Goal: Information Seeking & Learning: Find specific page/section

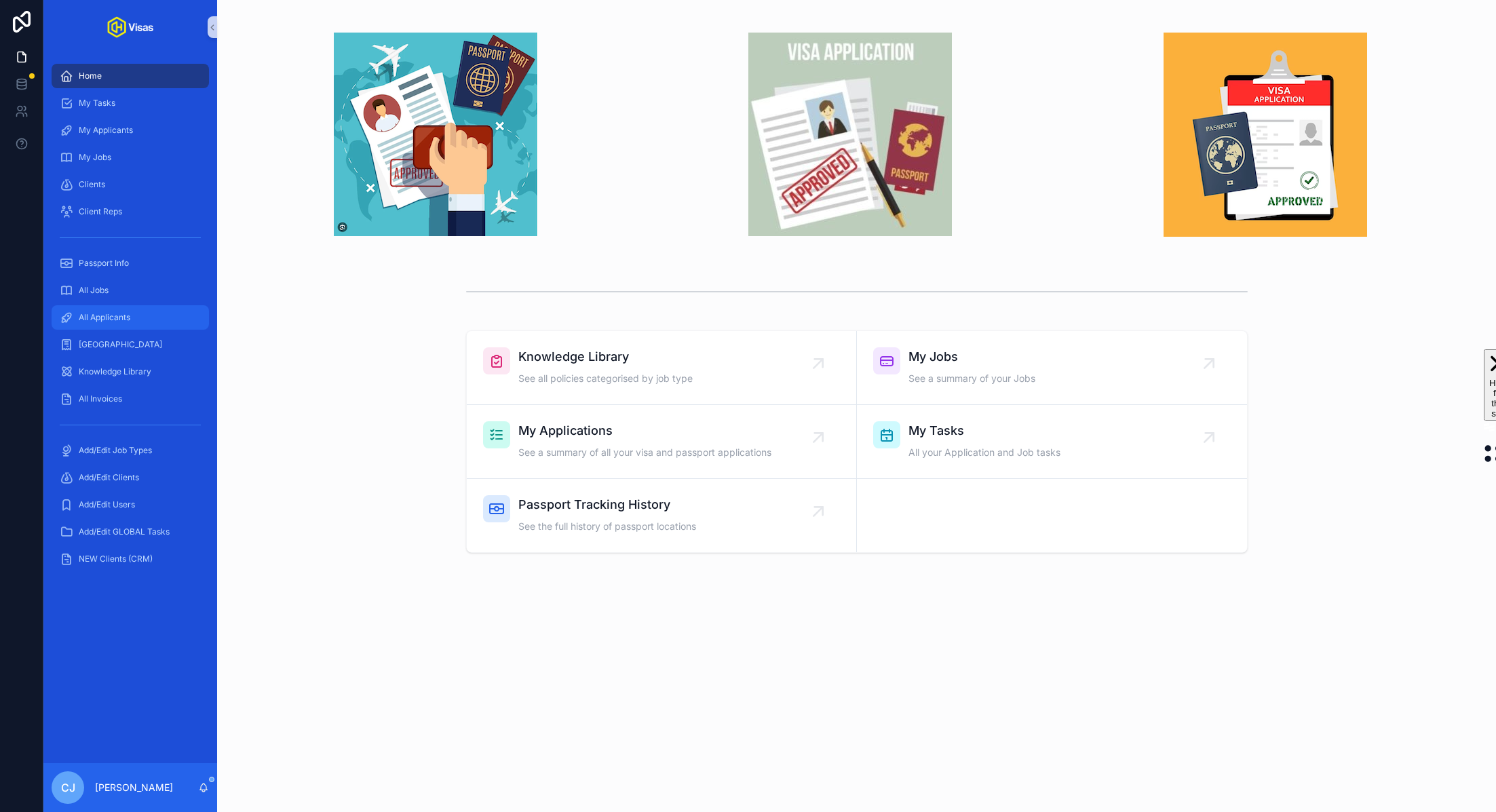
click at [100, 305] on link "All Applicants" at bounding box center [130, 317] width 157 height 24
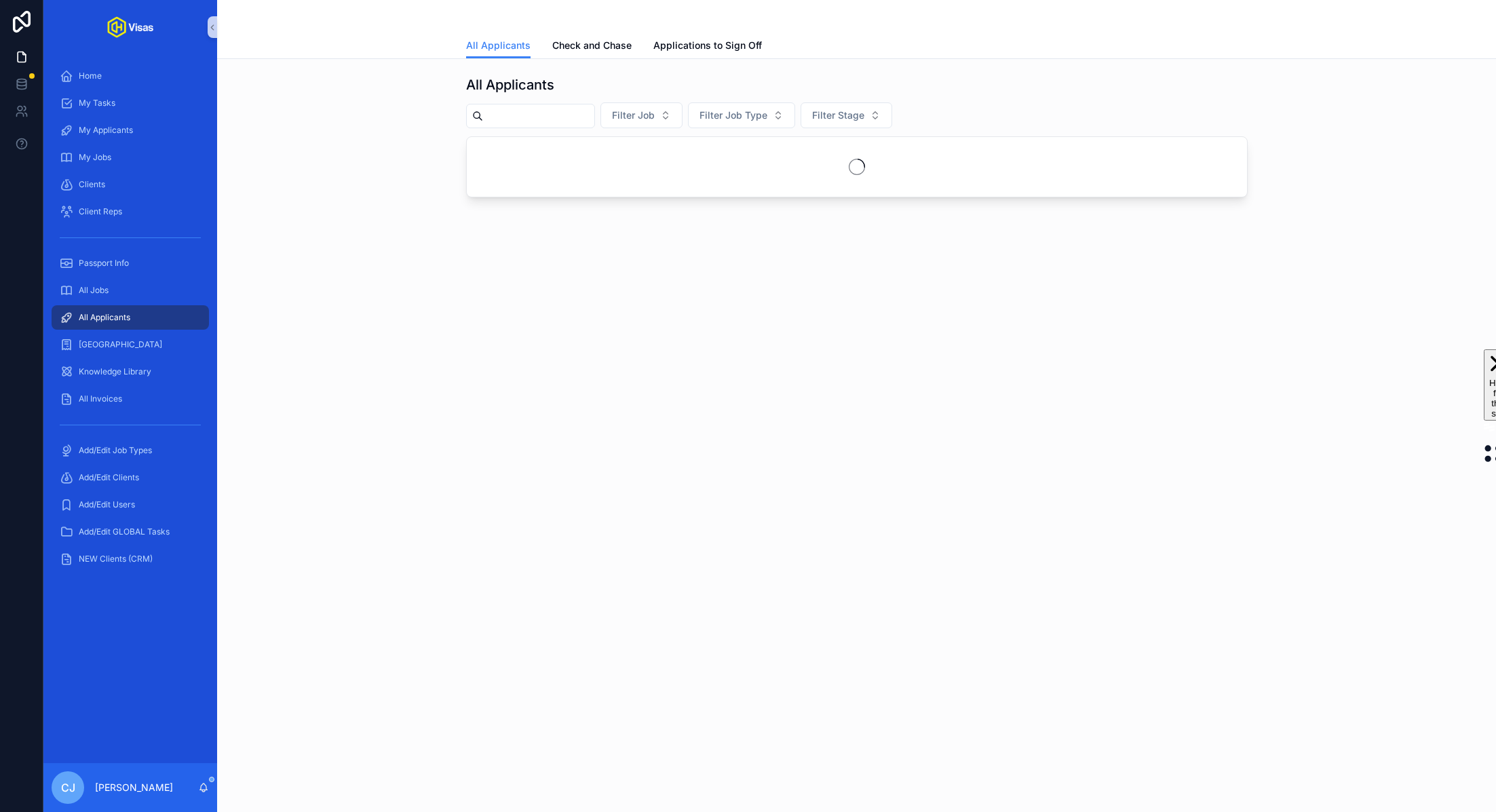
click at [526, 115] on input "scrollable content" at bounding box center [538, 116] width 111 height 19
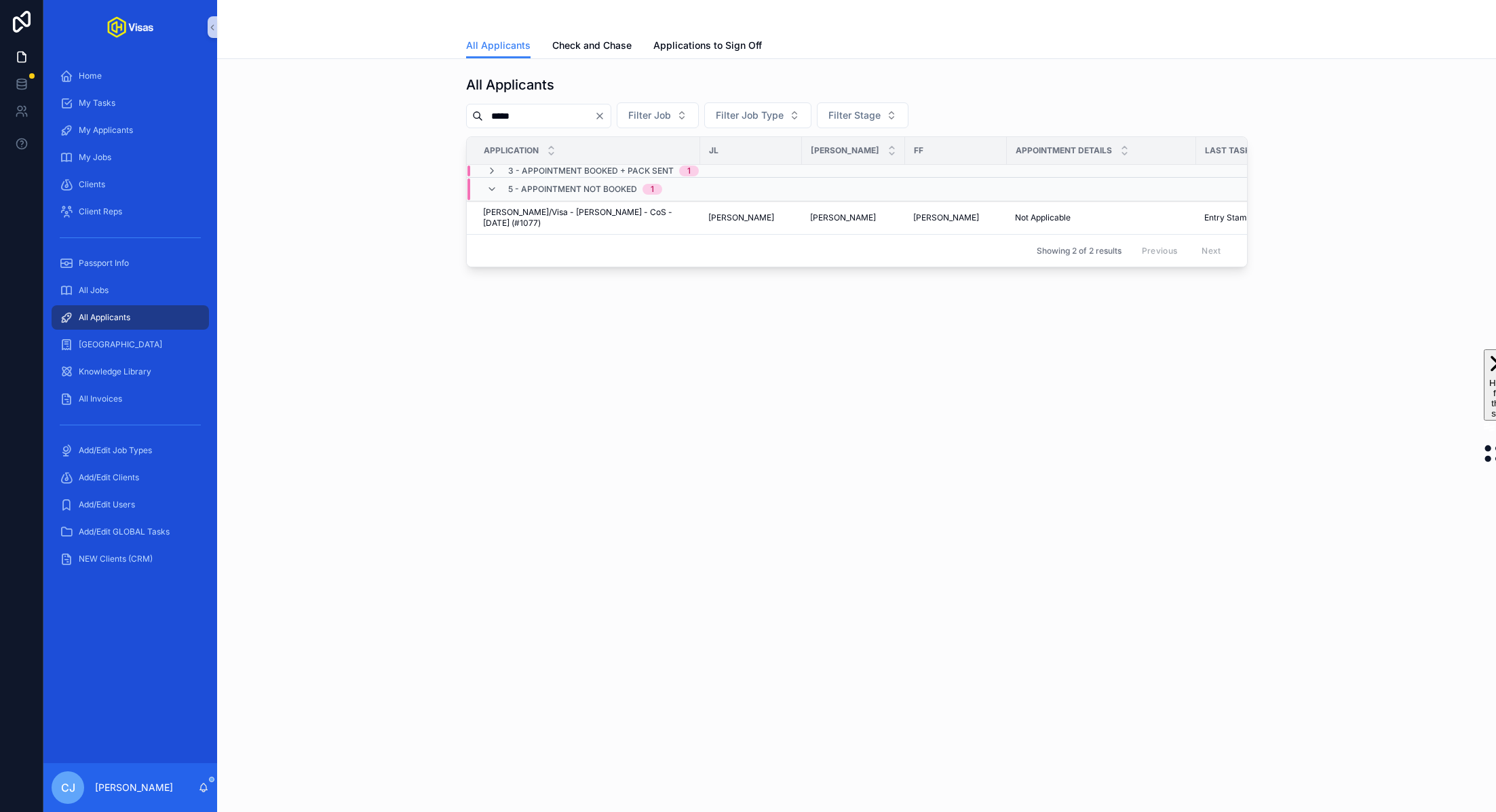
type input "*****"
click at [507, 167] on div "3 - Appointment Booked + Pack Sent 1" at bounding box center [592, 171] width 212 height 11
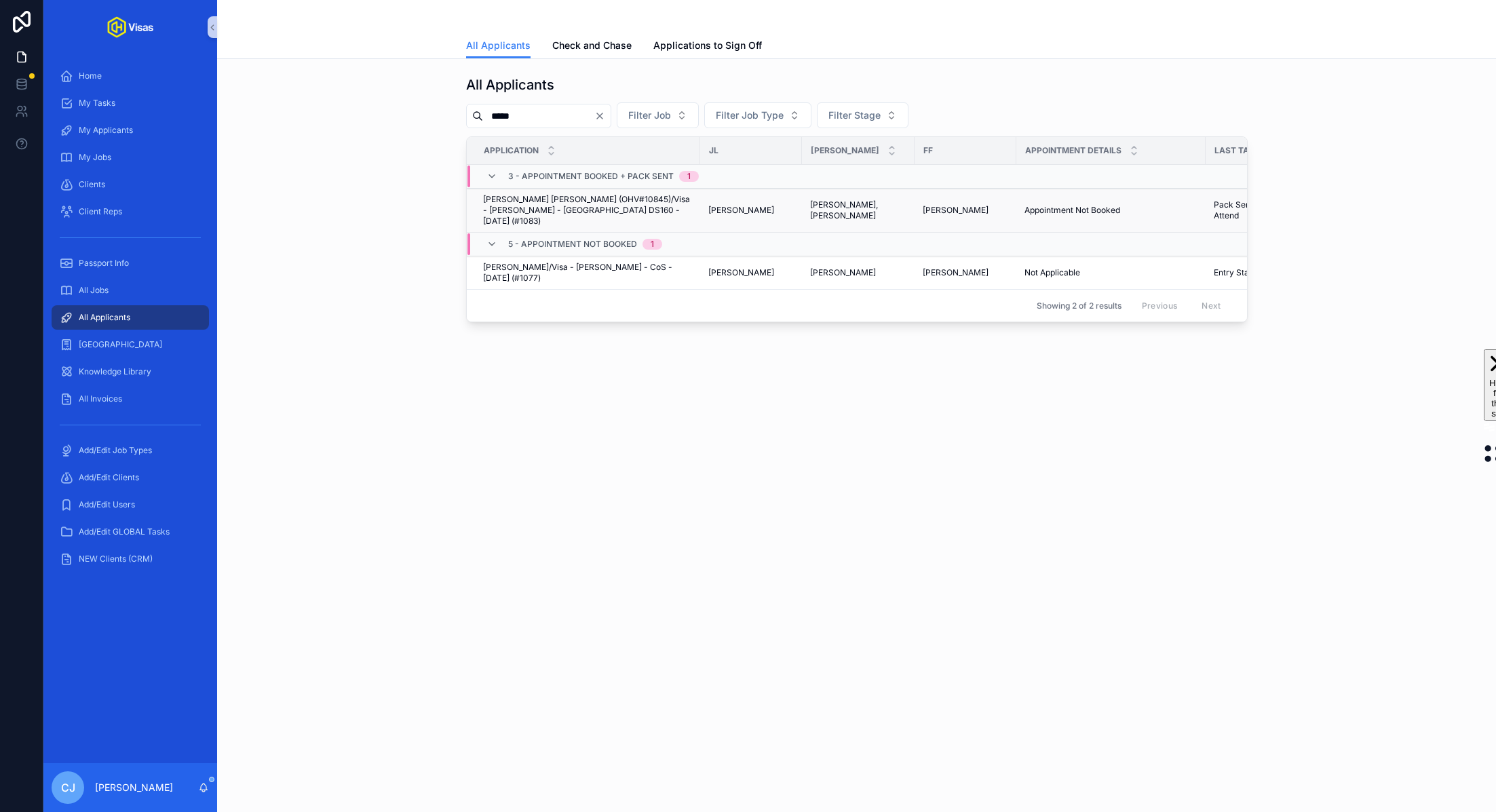
click at [553, 208] on span "[PERSON_NAME] [PERSON_NAME] (OHV#10845)/Visa - [PERSON_NAME] - [GEOGRAPHIC_DATA…" at bounding box center [587, 210] width 209 height 32
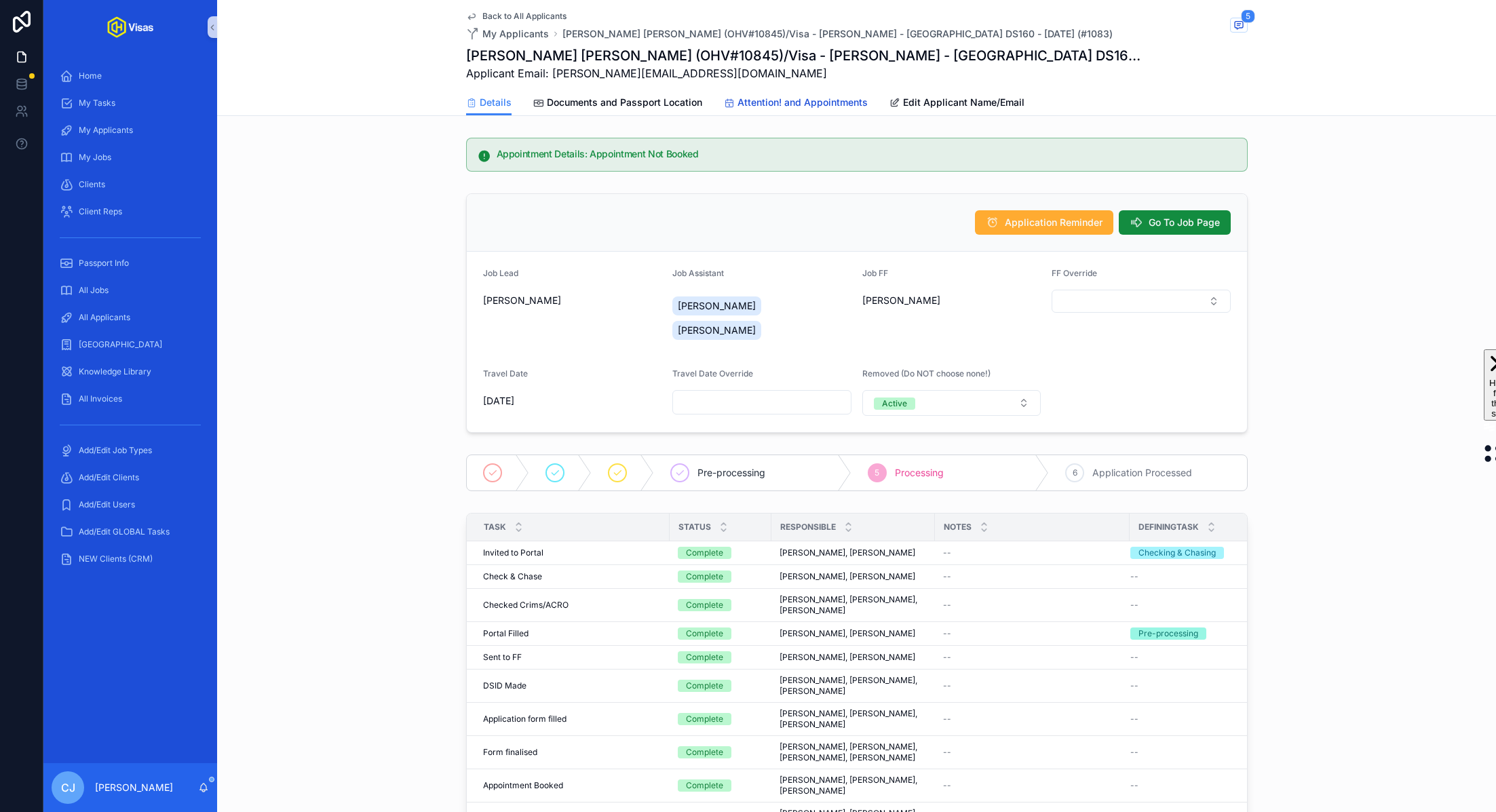
click at [768, 109] on link "Attention! and Appointments" at bounding box center [795, 103] width 144 height 27
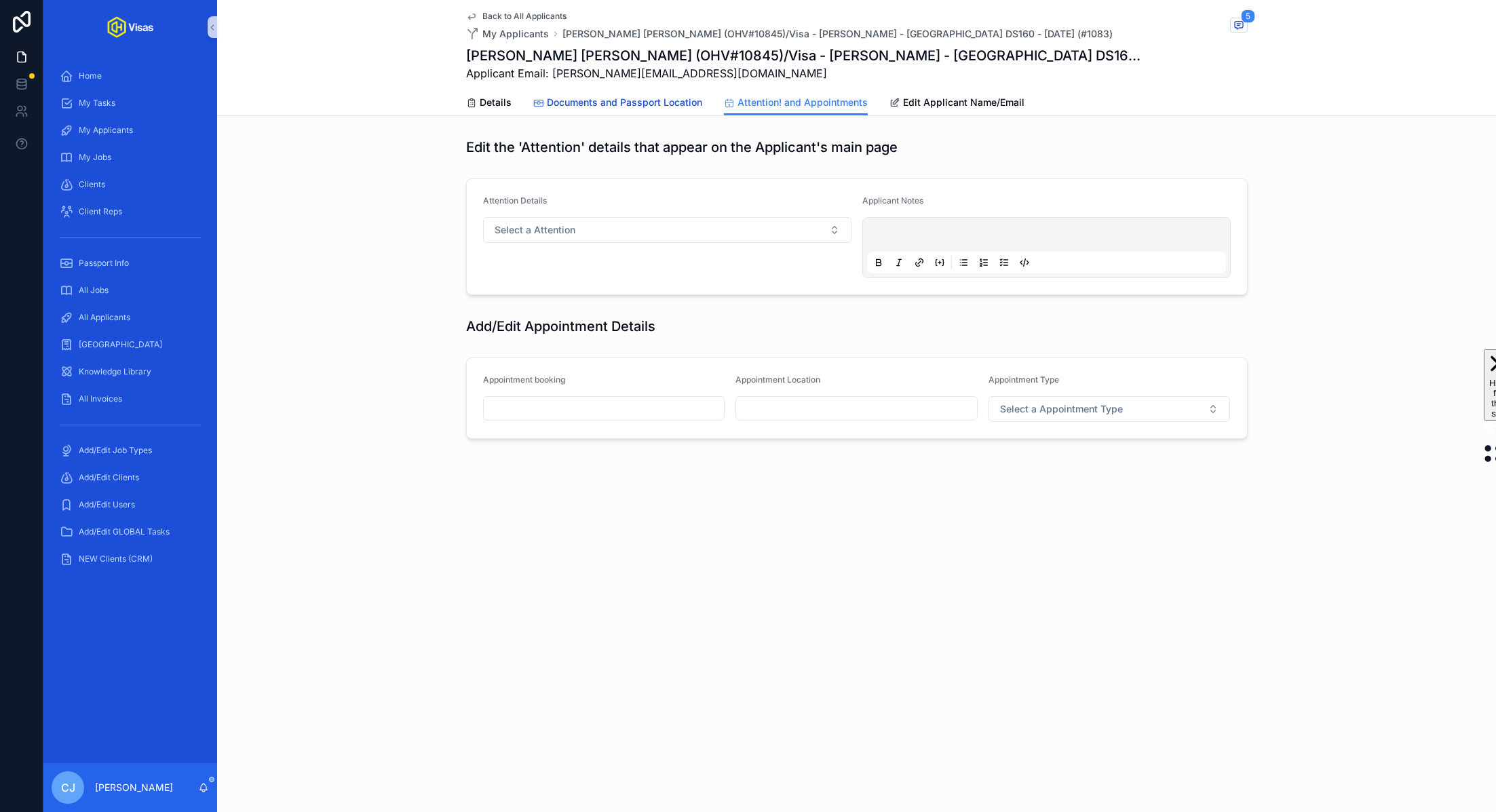
click at [647, 102] on span "Documents and Passport Location" at bounding box center [624, 102] width 156 height 13
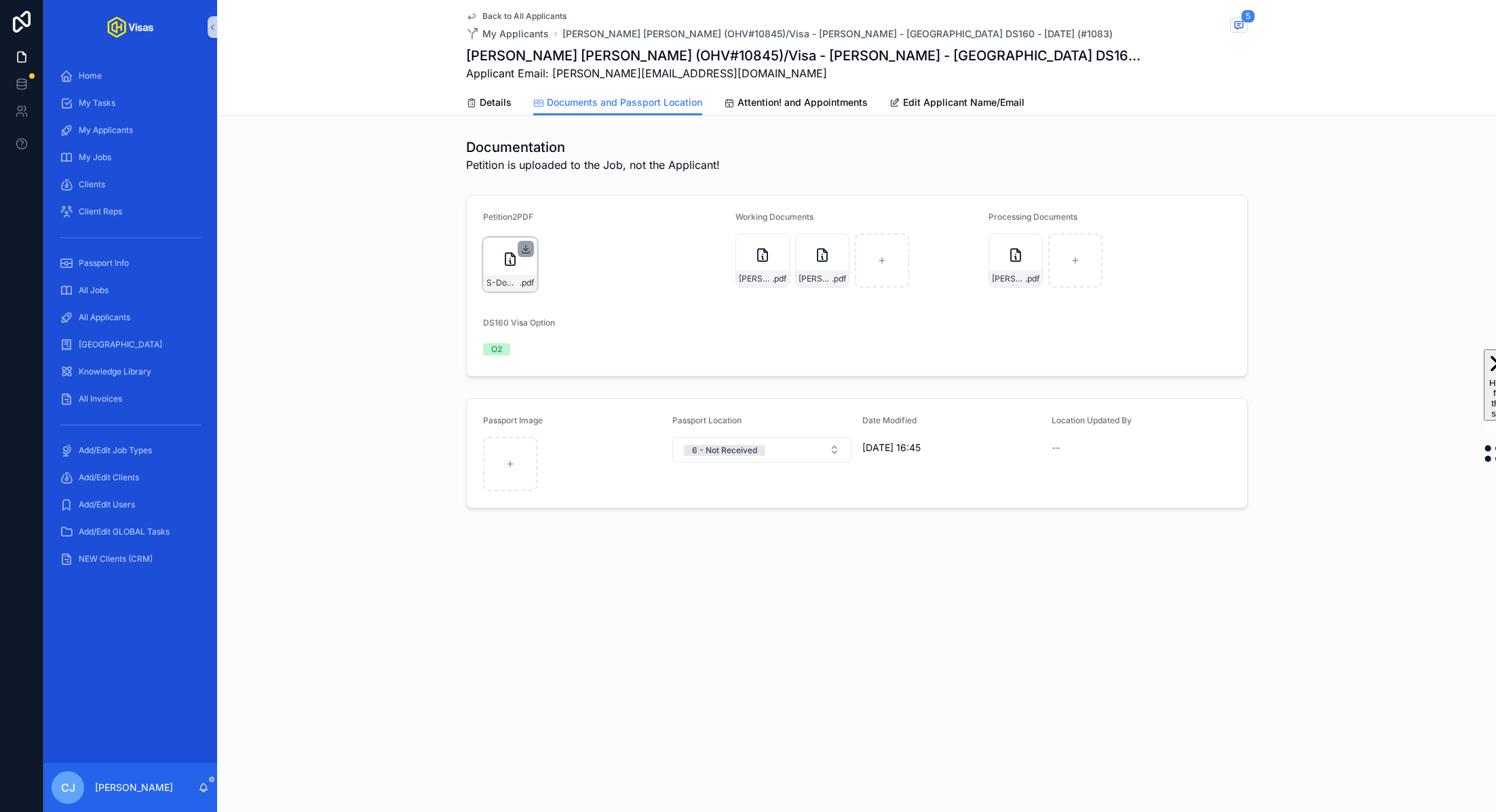
click at [525, 251] on icon "scrollable content" at bounding box center [525, 252] width 7 height 2
click at [1028, 245] on icon "scrollable content" at bounding box center [1031, 245] width 11 height 11
click at [810, 107] on span "Attention! and Appointments" at bounding box center [802, 102] width 131 height 13
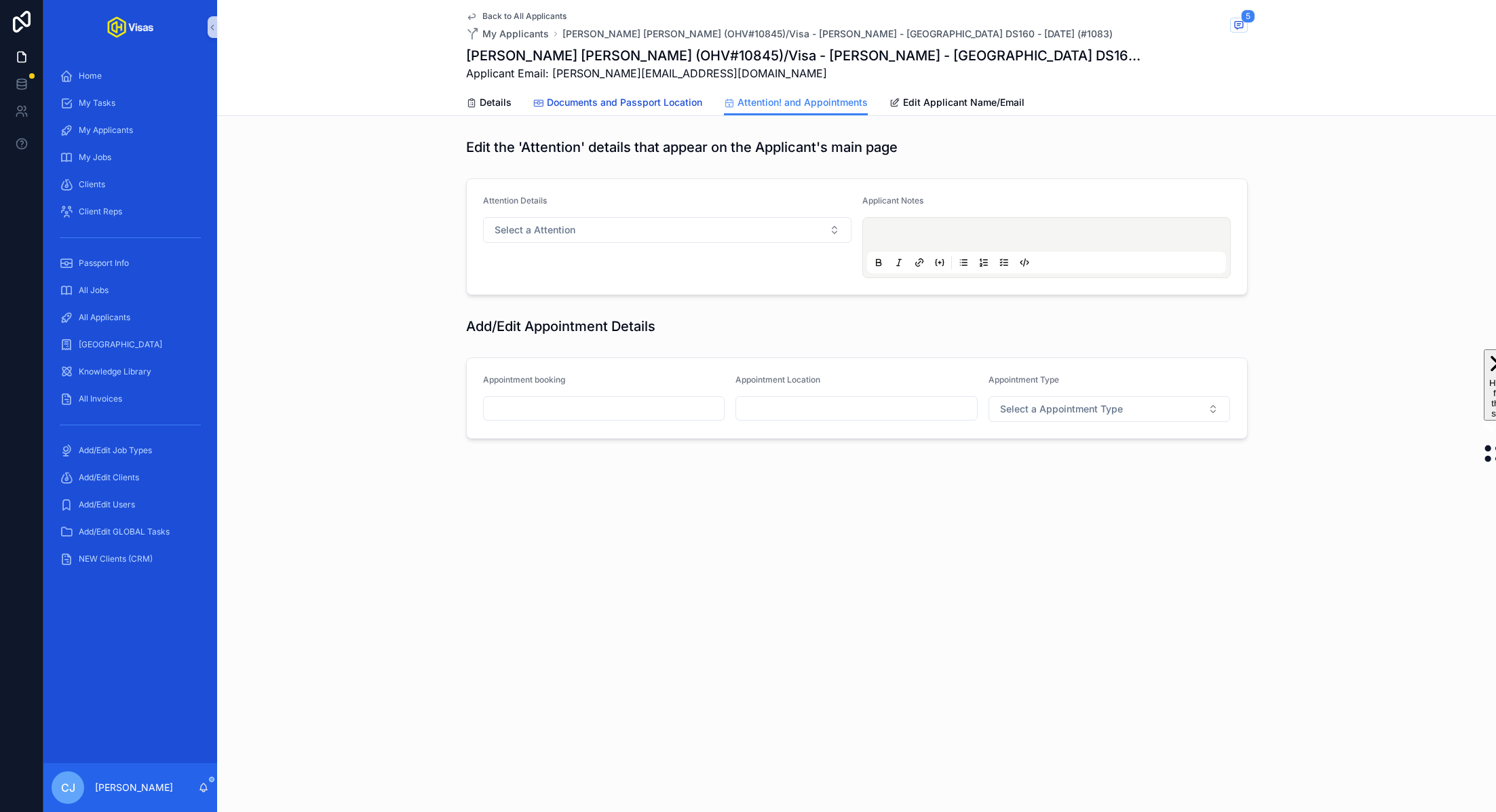
click at [627, 97] on span "Documents and Passport Location" at bounding box center [624, 102] width 156 height 13
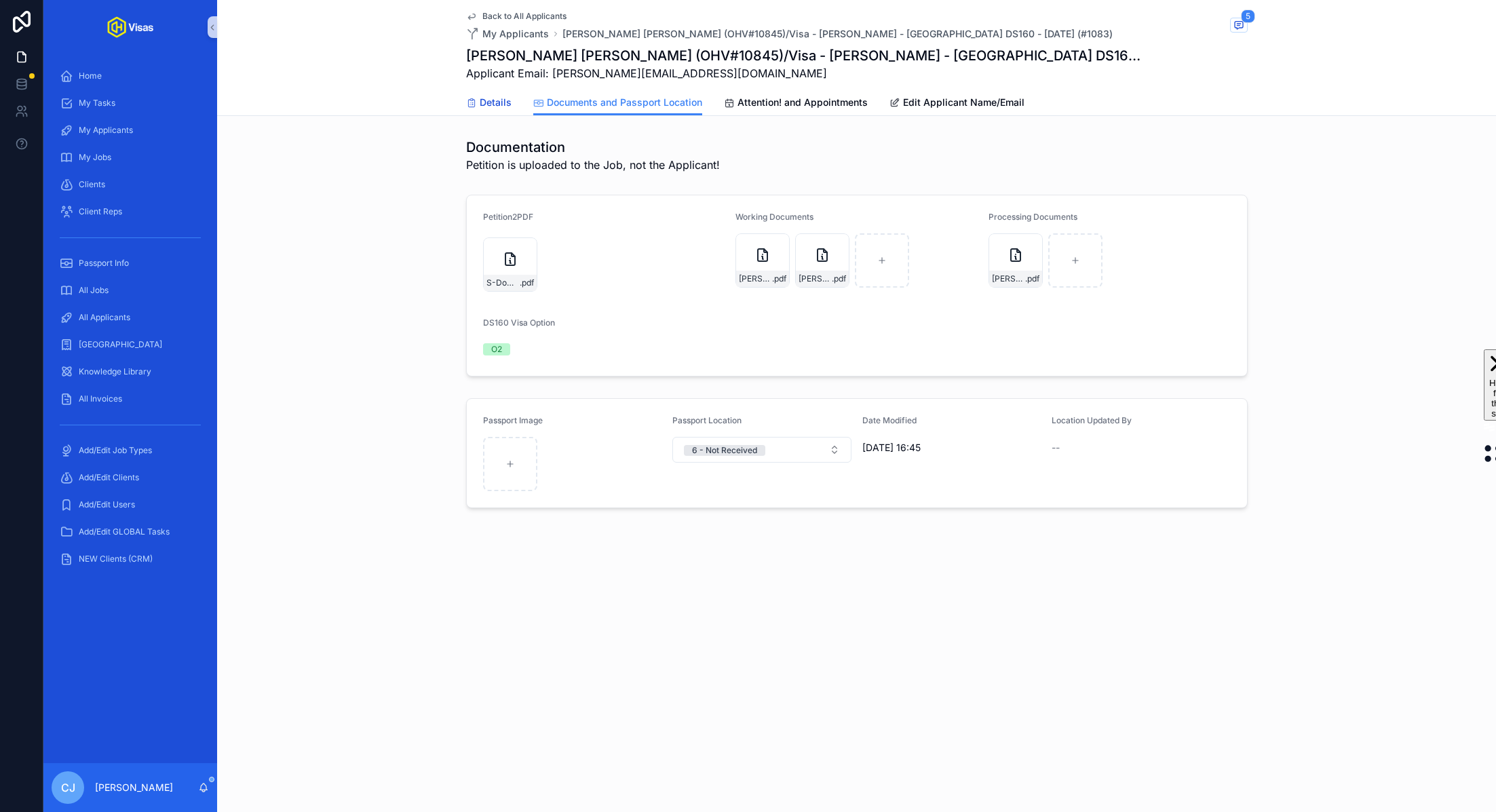
click at [489, 100] on span "Details" at bounding box center [495, 102] width 32 height 13
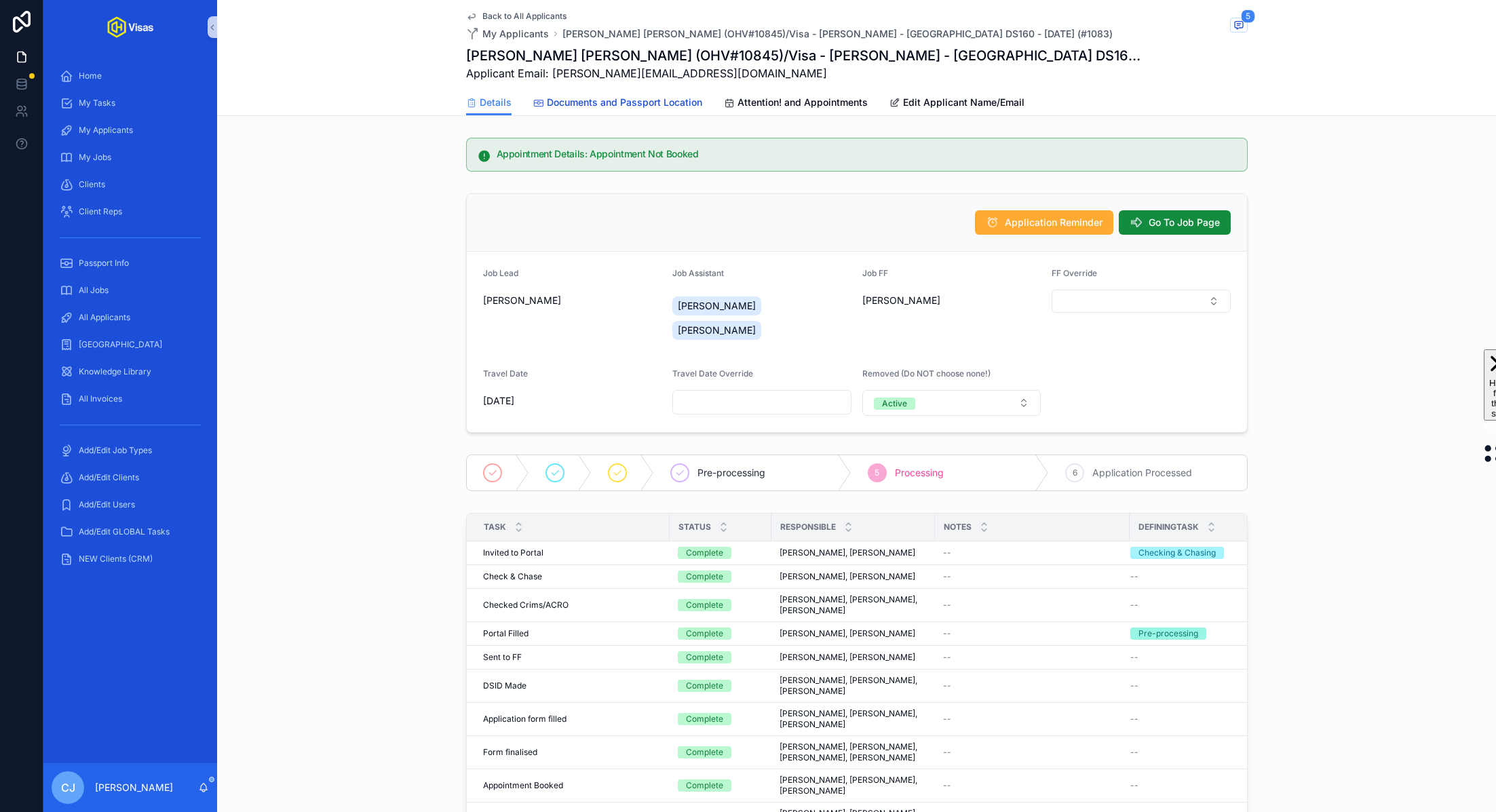
click at [655, 101] on span "Documents and Passport Location" at bounding box center [624, 102] width 156 height 13
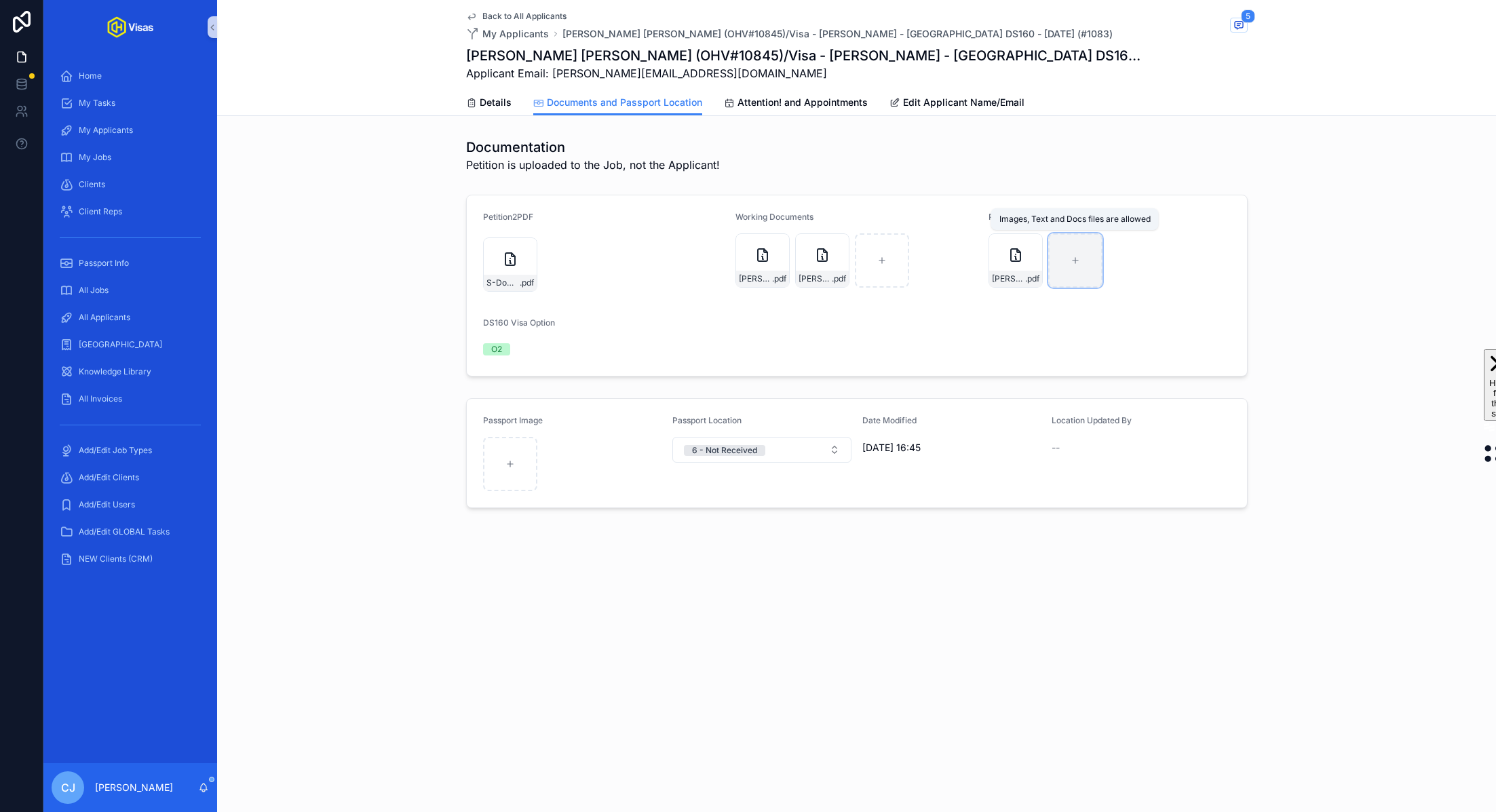
click at [1098, 264] on div "scrollable content" at bounding box center [1074, 260] width 54 height 54
type input "**********"
click at [1077, 242] on icon "scrollable content" at bounding box center [1077, 245] width 11 height 11
click at [1105, 217] on icon "scrollable content" at bounding box center [1105, 220] width 11 height 11
click at [1085, 257] on div "scrollable content" at bounding box center [1074, 260] width 54 height 54
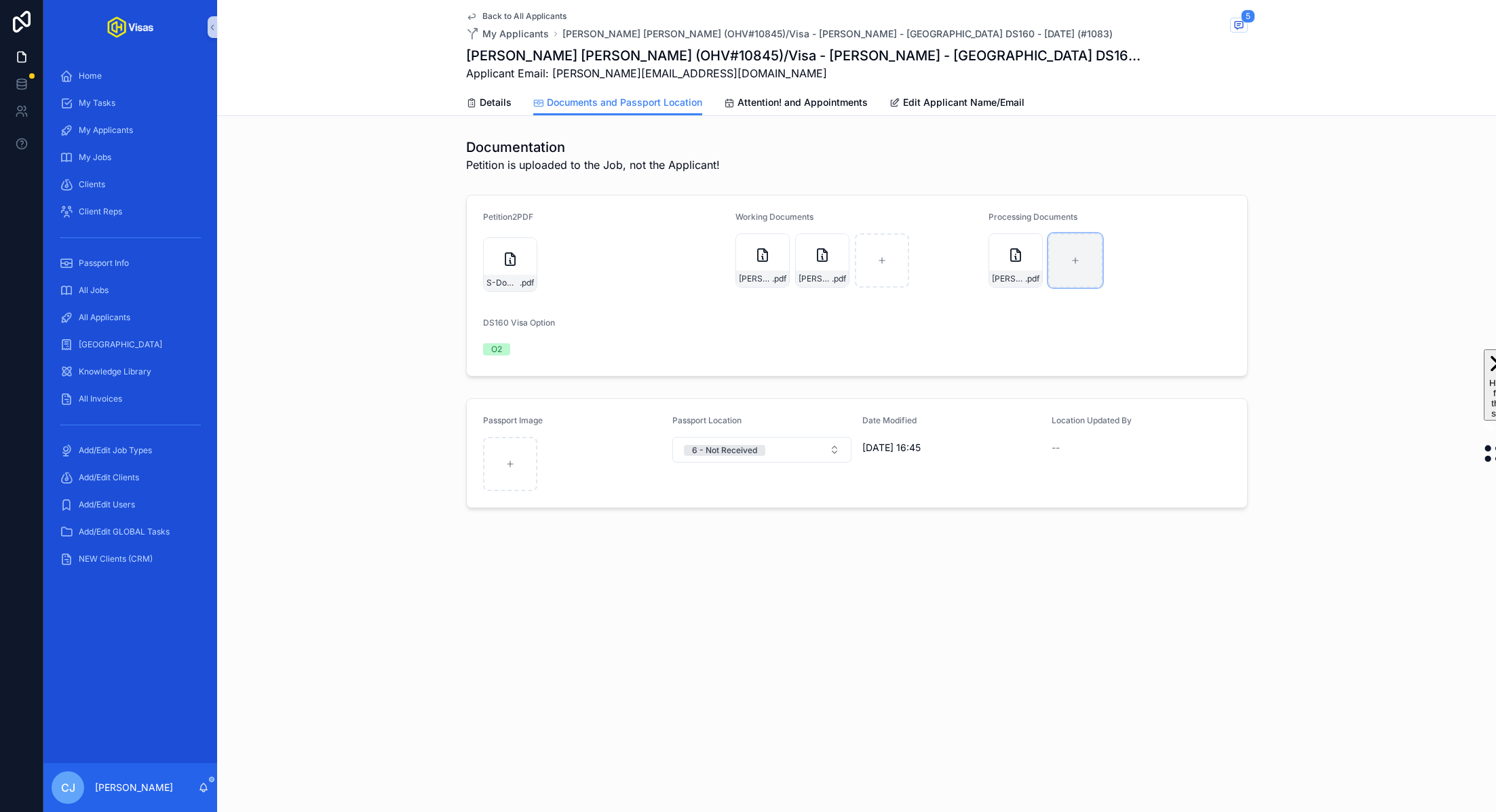
type input "**********"
click at [808, 97] on span "Attention! and Appointments" at bounding box center [802, 102] width 131 height 13
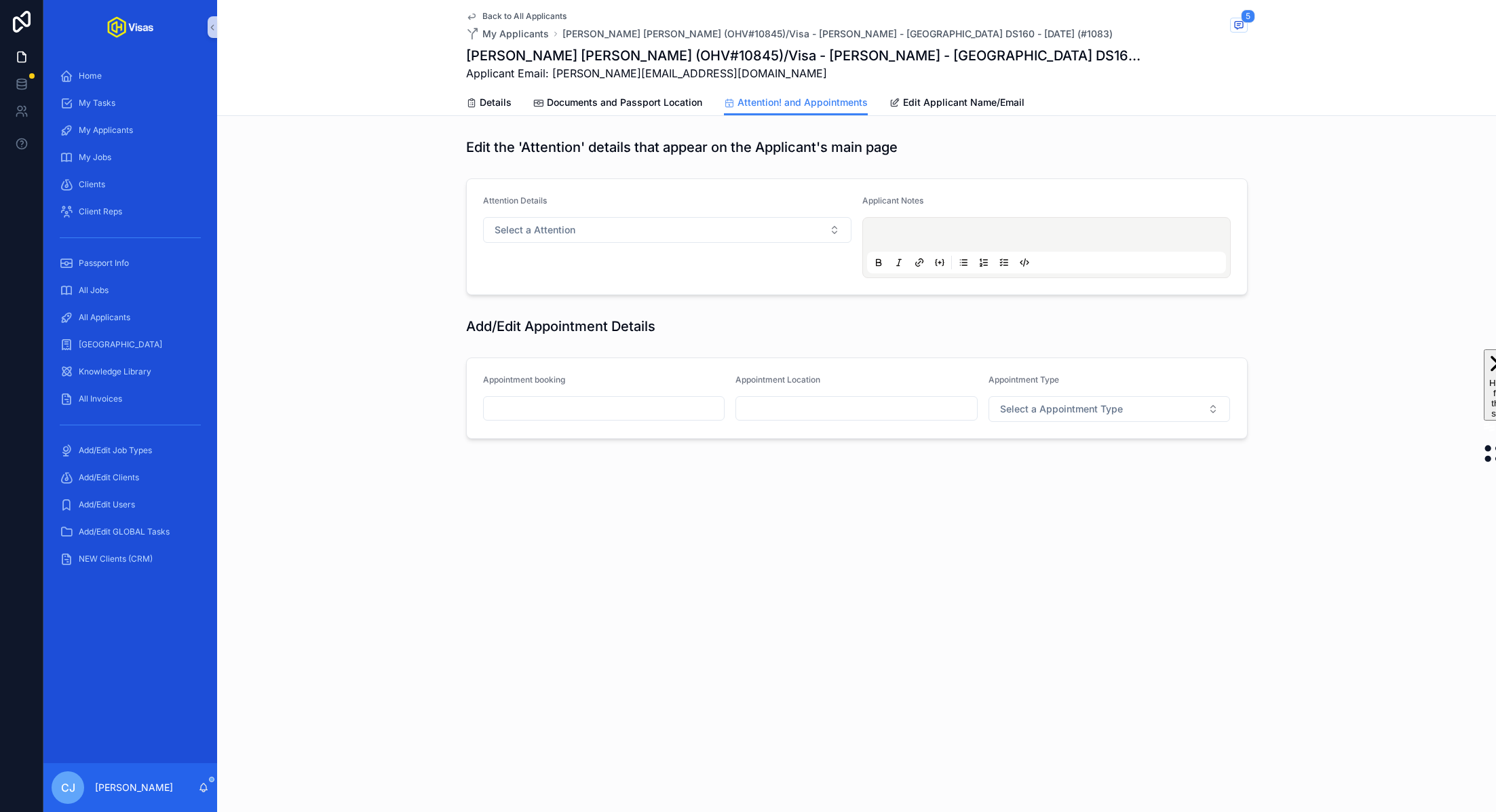
click at [618, 408] on input "scrollable content" at bounding box center [603, 408] width 240 height 19
click at [673, 443] on button "scrollable content" at bounding box center [676, 439] width 24 height 24
click at [631, 519] on button "5" at bounding box center [627, 519] width 24 height 24
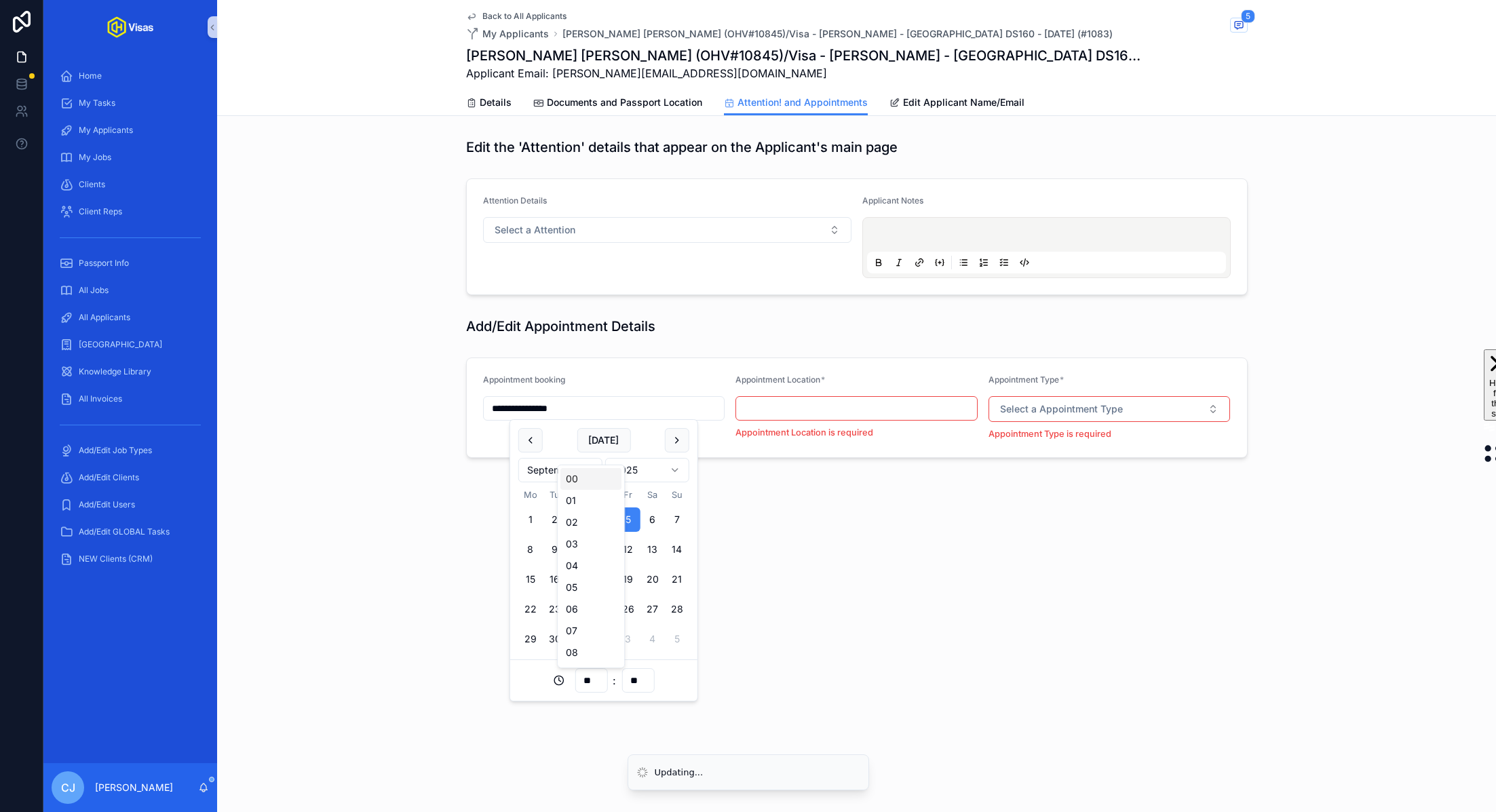
click at [593, 686] on input "**" at bounding box center [590, 680] width 31 height 19
click at [582, 624] on div "09" at bounding box center [590, 623] width 61 height 22
type input "**********"
type input "**"
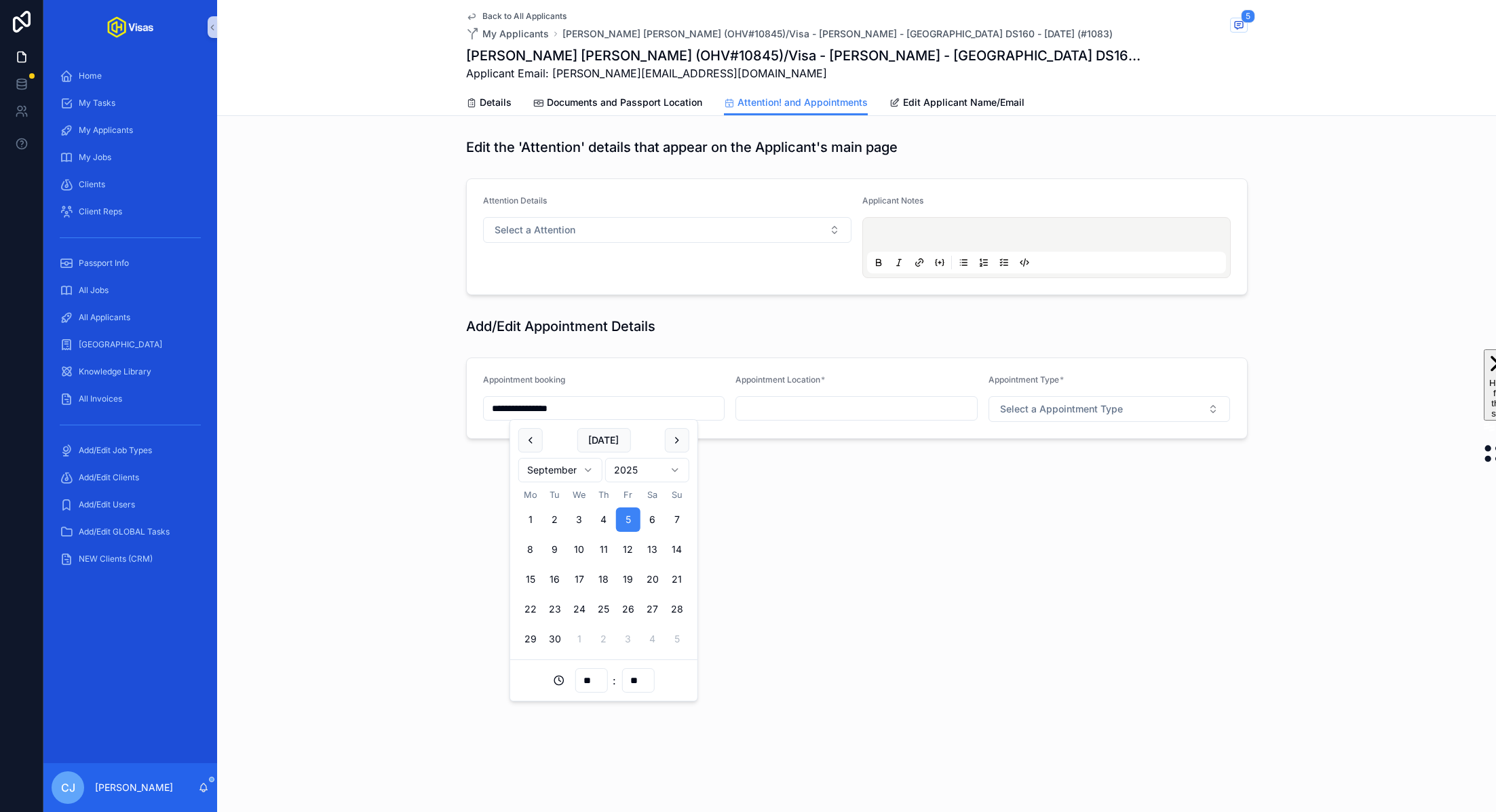
click at [637, 683] on input "**" at bounding box center [637, 680] width 31 height 19
click at [642, 606] on div "30" at bounding box center [637, 609] width 61 height 22
type input "**********"
type input "**"
click at [845, 399] on input "scrollable content" at bounding box center [855, 408] width 240 height 19
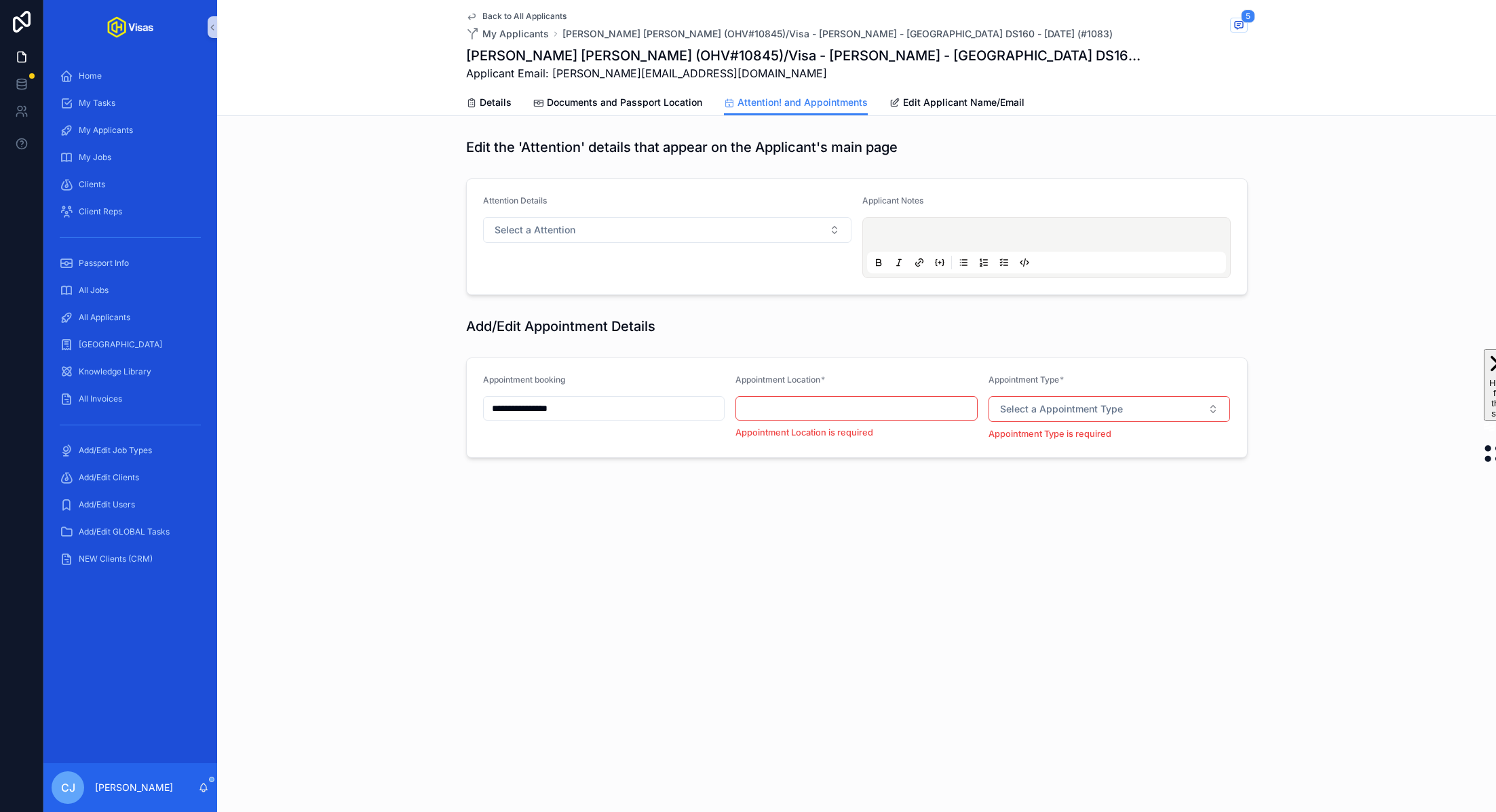
type input "**********"
click at [1038, 408] on span "Select a Appointment Type" at bounding box center [1062, 408] width 123 height 13
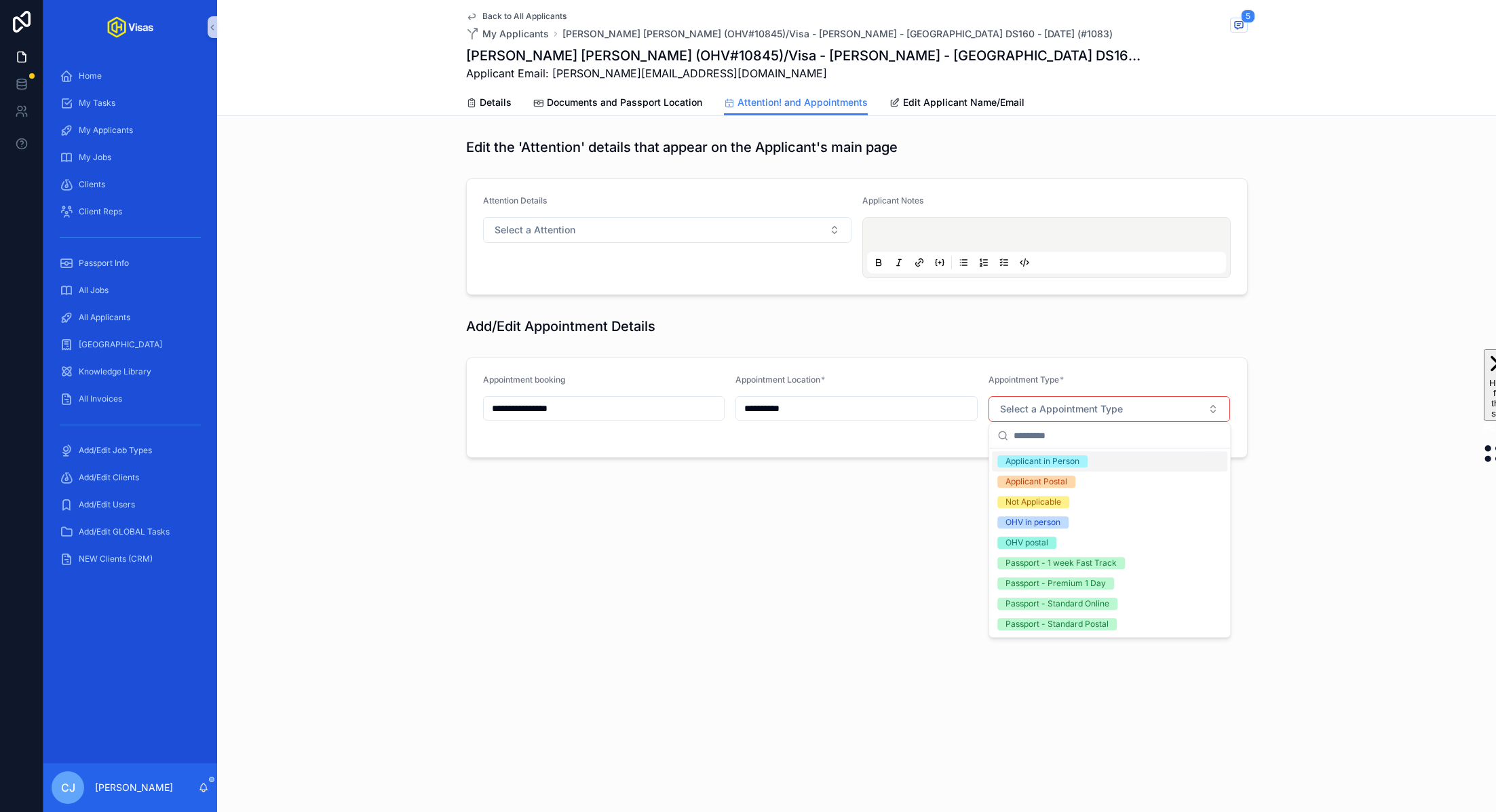
click at [1066, 463] on div "Applicant in Person" at bounding box center [1042, 461] width 74 height 12
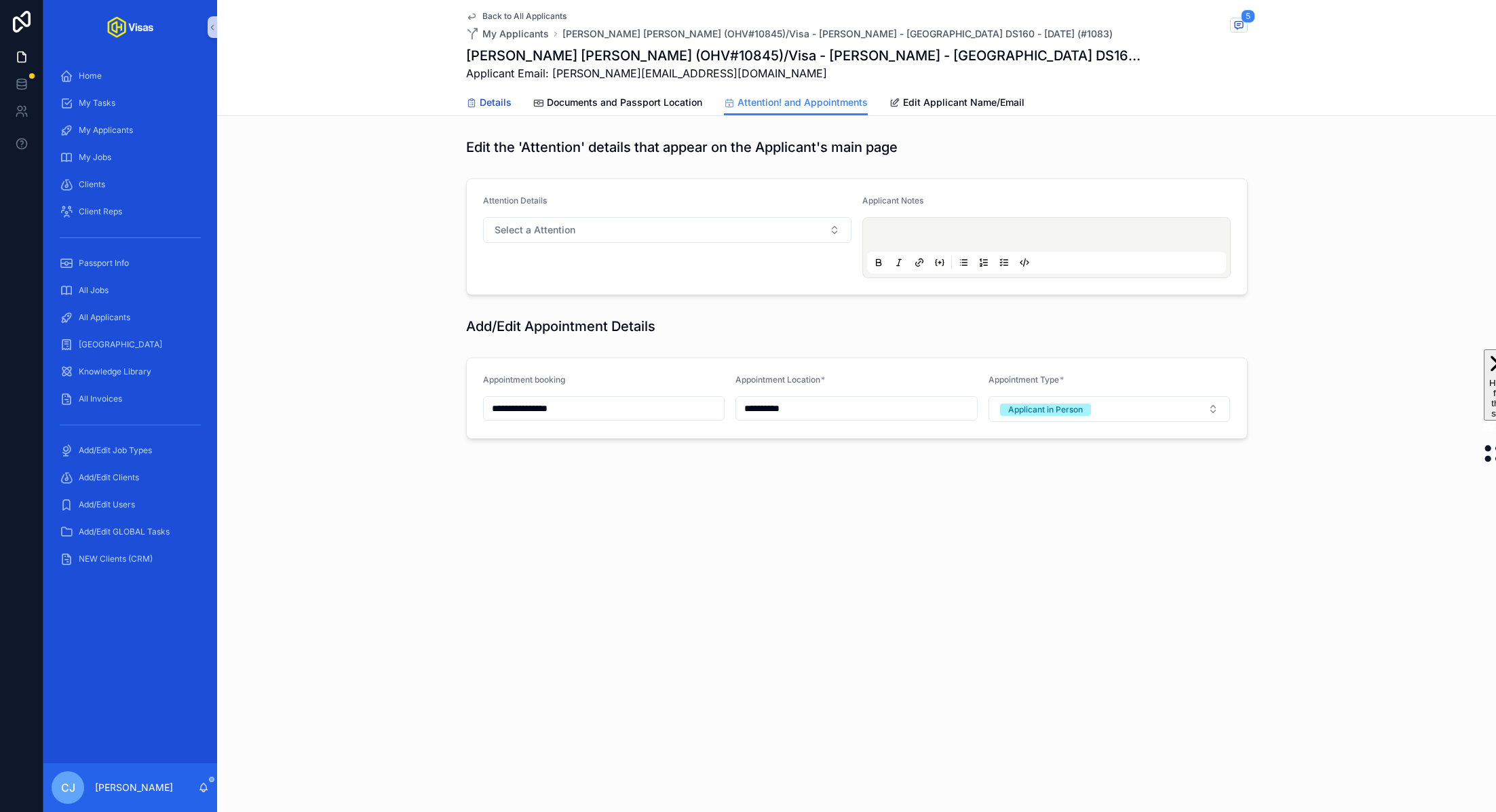
click at [493, 102] on span "Details" at bounding box center [495, 102] width 32 height 13
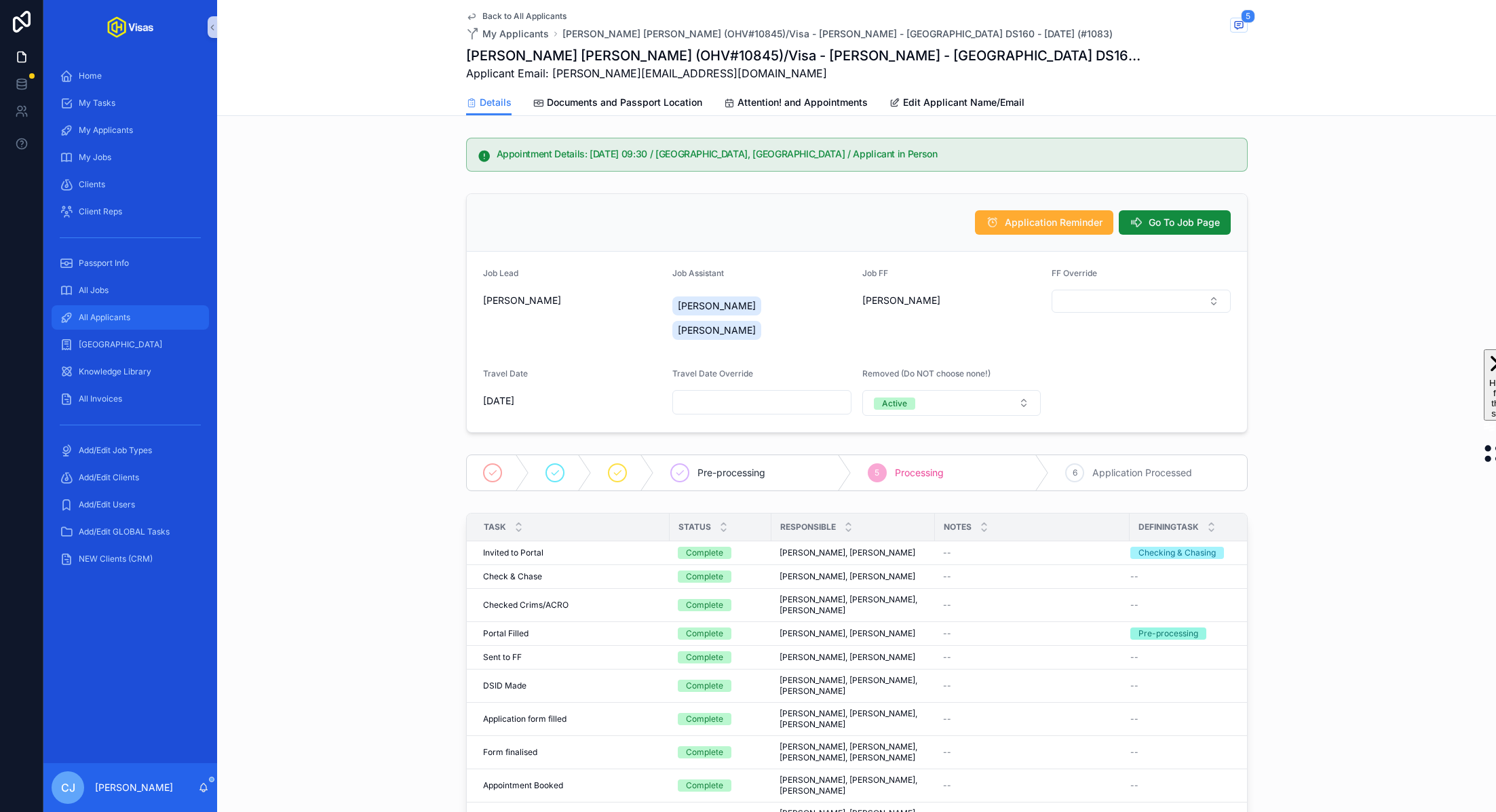
click at [104, 315] on span "All Applicants" at bounding box center [105, 317] width 52 height 11
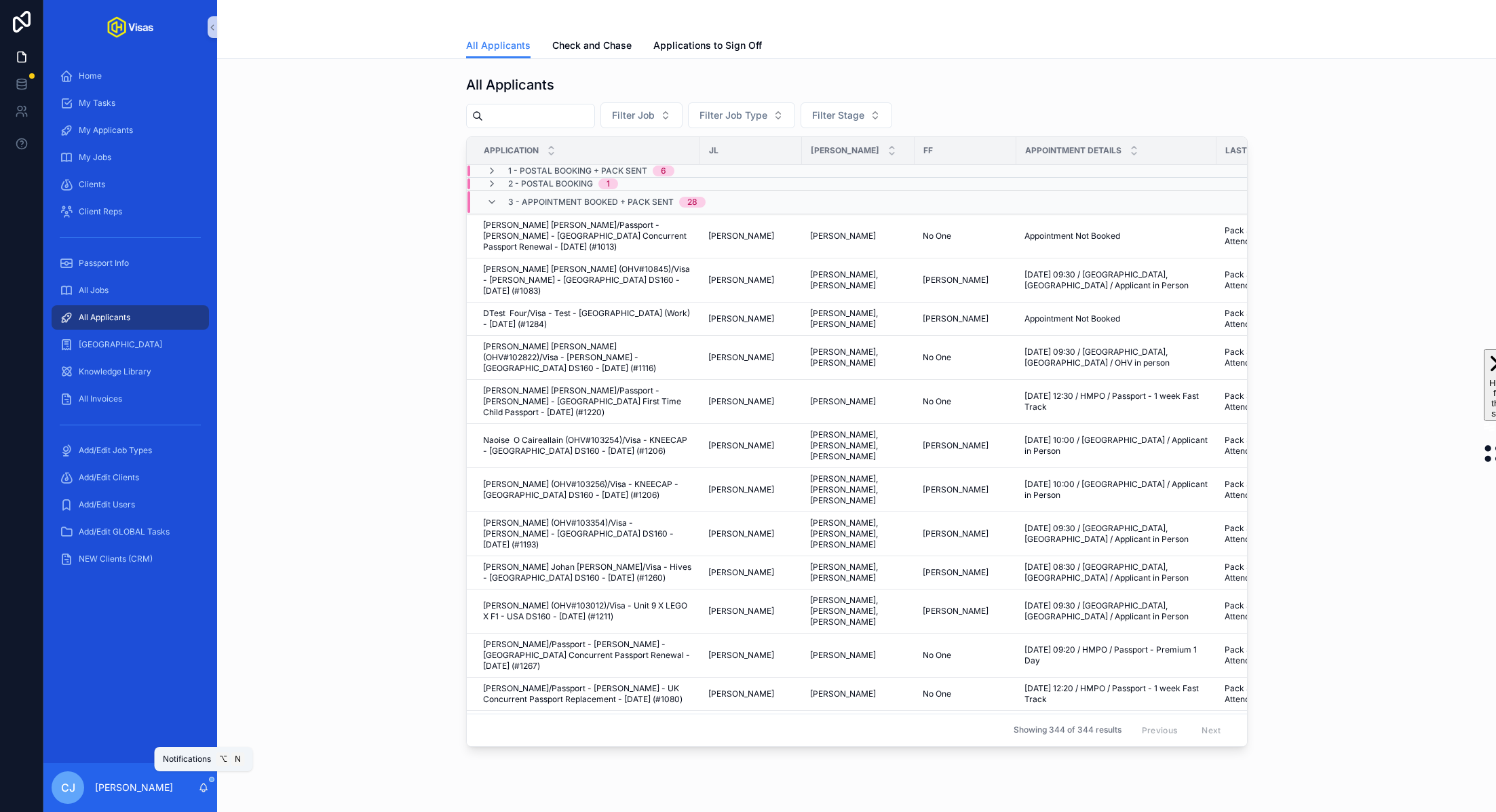
click at [205, 788] on icon "scrollable content" at bounding box center [203, 787] width 11 height 11
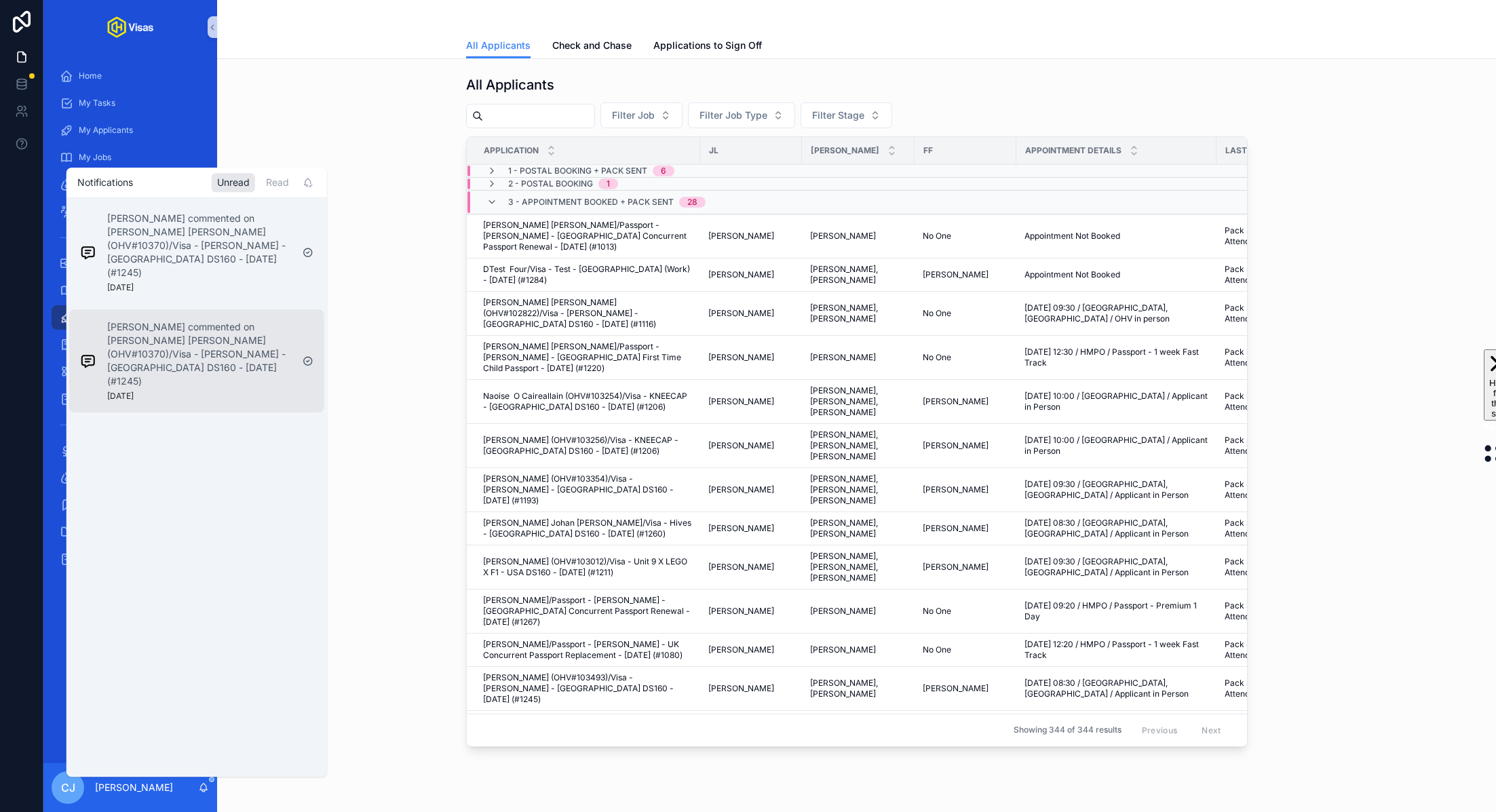
click at [211, 344] on p "[PERSON_NAME] commented on [PERSON_NAME] [PERSON_NAME] (OHV#10370)/Visa - [PERS…" at bounding box center [200, 355] width 185 height 68
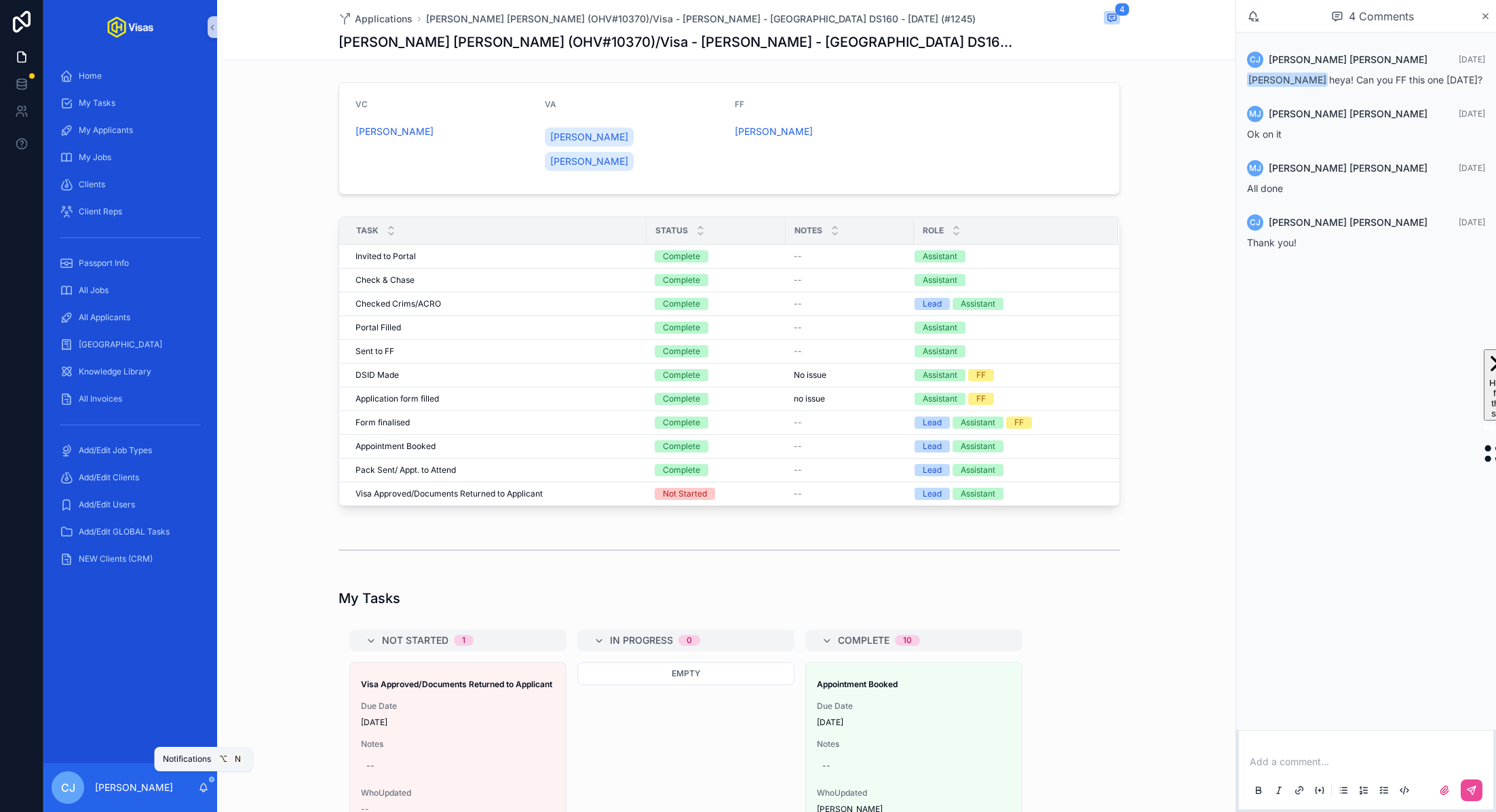
click at [206, 784] on icon "scrollable content" at bounding box center [203, 787] width 11 height 11
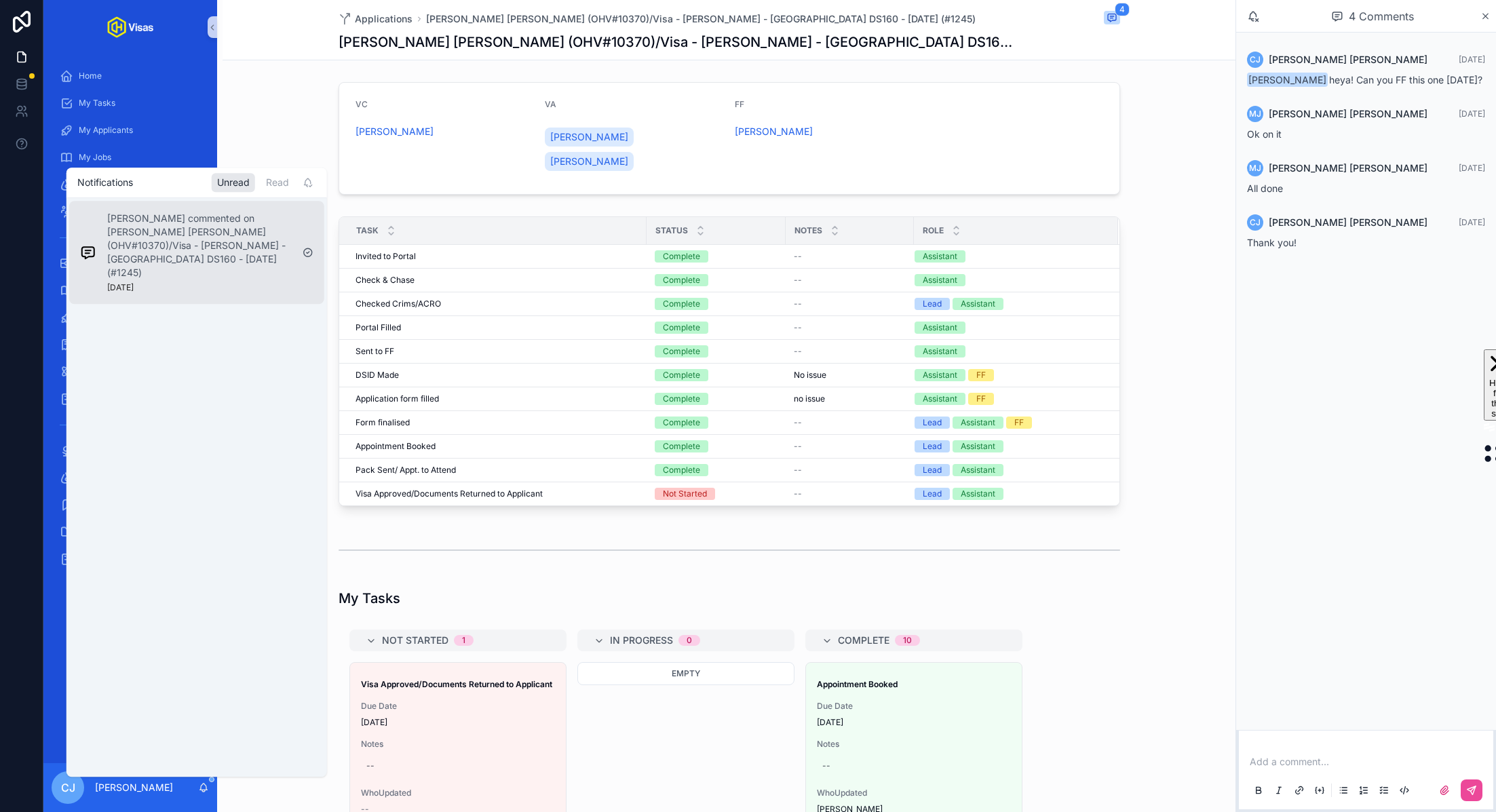
click at [225, 263] on p "[PERSON_NAME] commented on [PERSON_NAME] [PERSON_NAME] (OHV#10370)/Visa - [PERS…" at bounding box center [200, 246] width 185 height 68
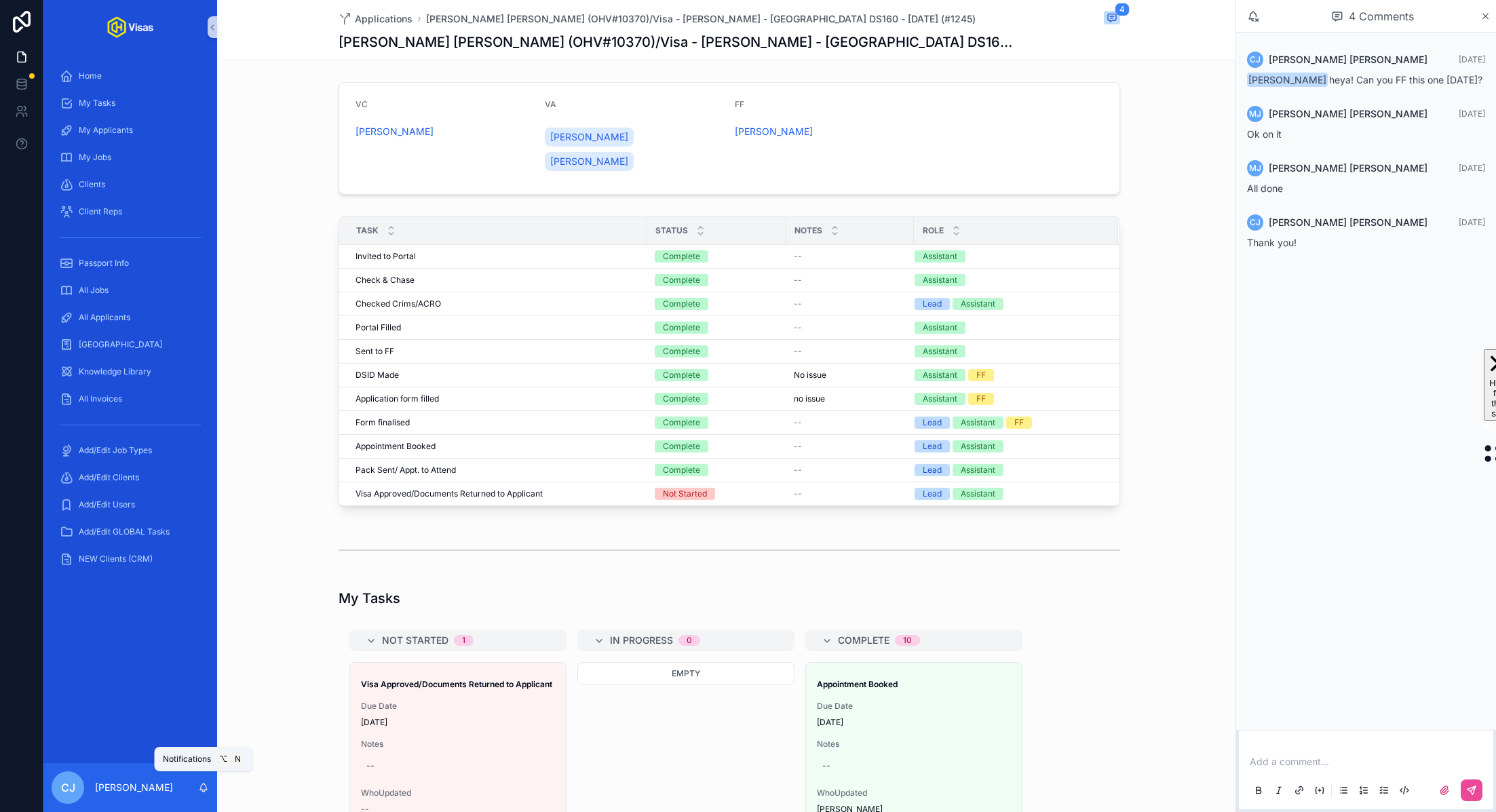
click at [205, 790] on icon "scrollable content" at bounding box center [203, 790] width 2 height 2
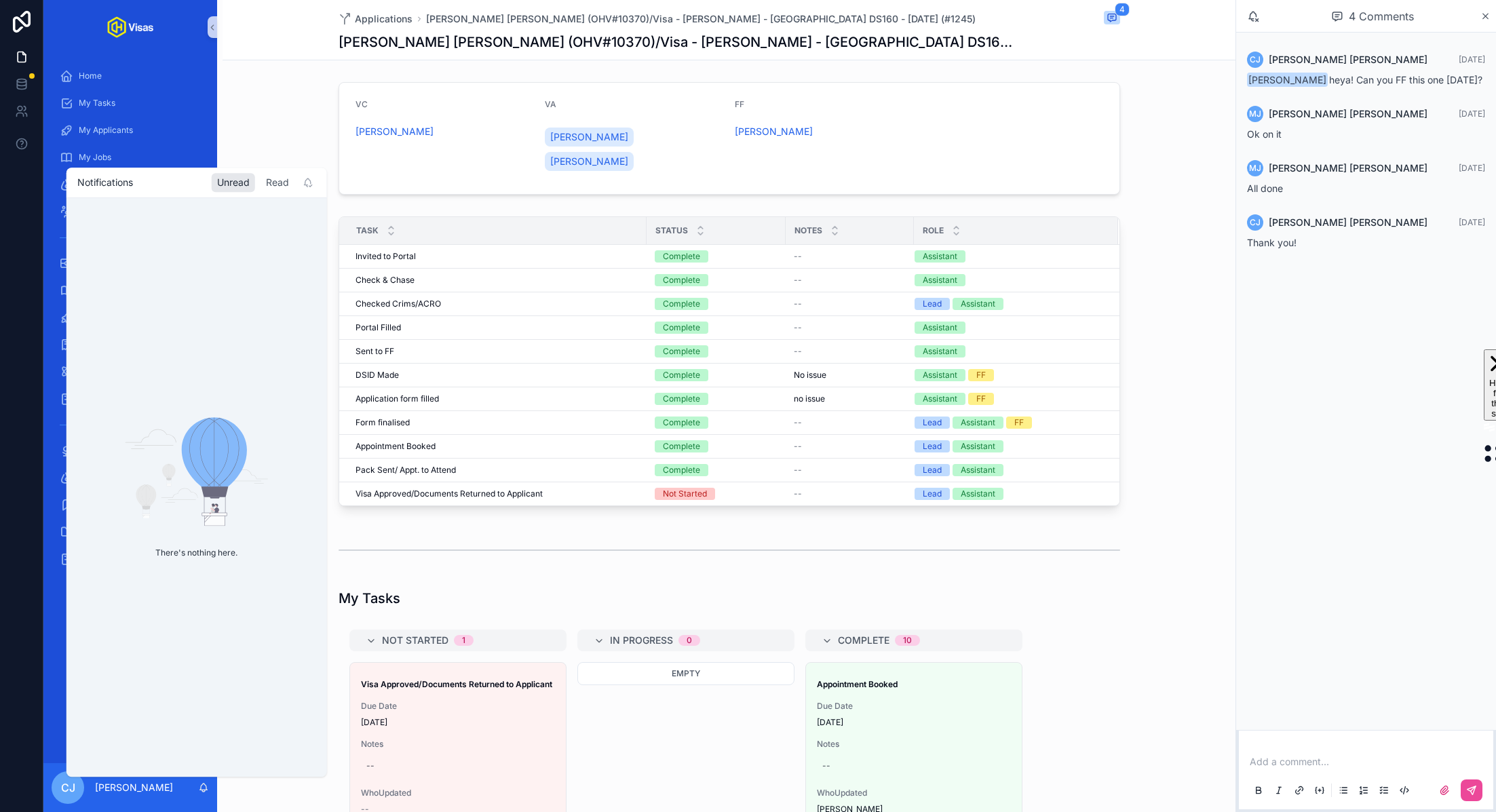
click at [277, 186] on div "Read" at bounding box center [277, 183] width 34 height 19
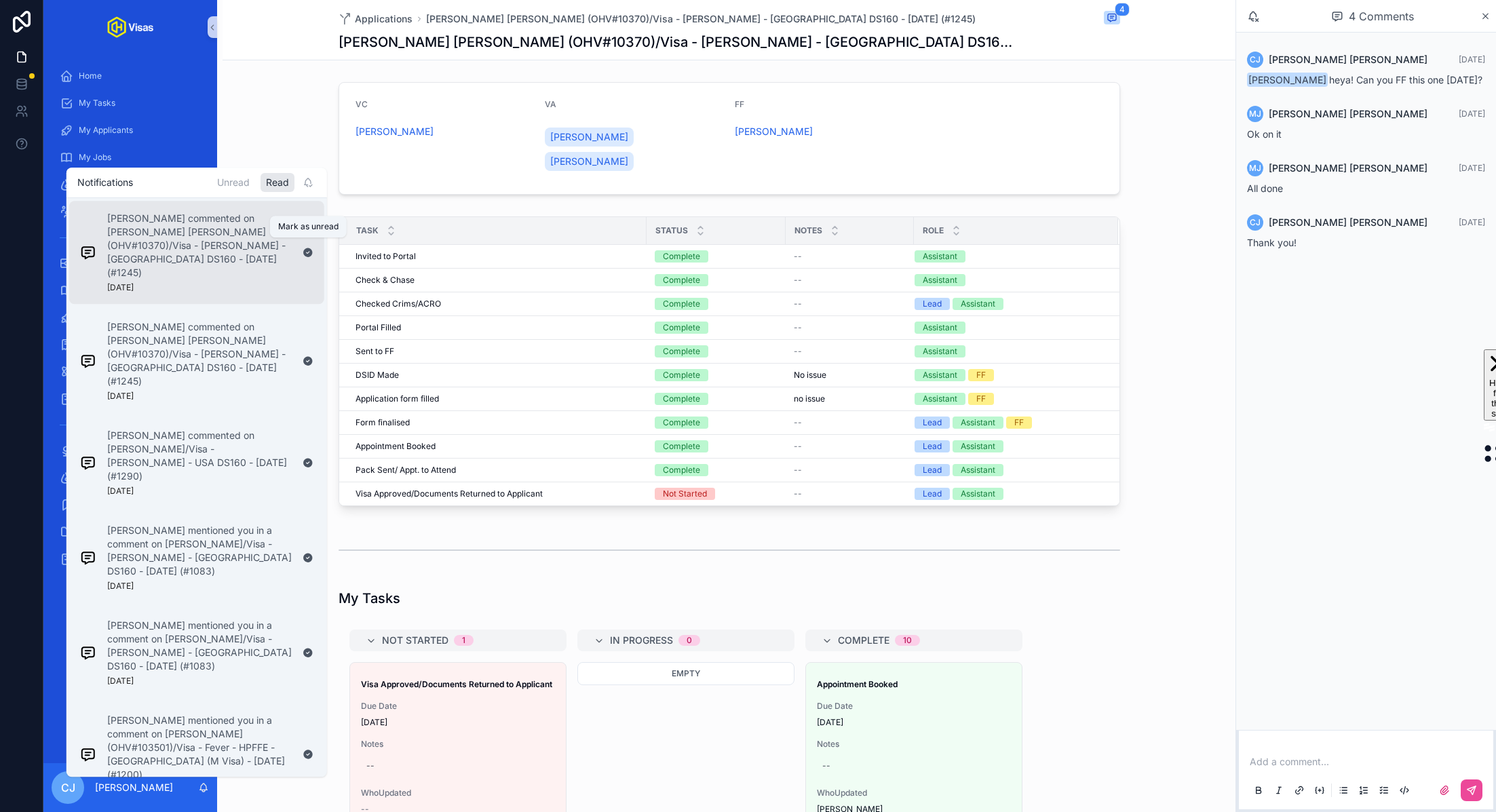
click at [305, 248] on icon "scrollable content" at bounding box center [307, 252] width 9 height 9
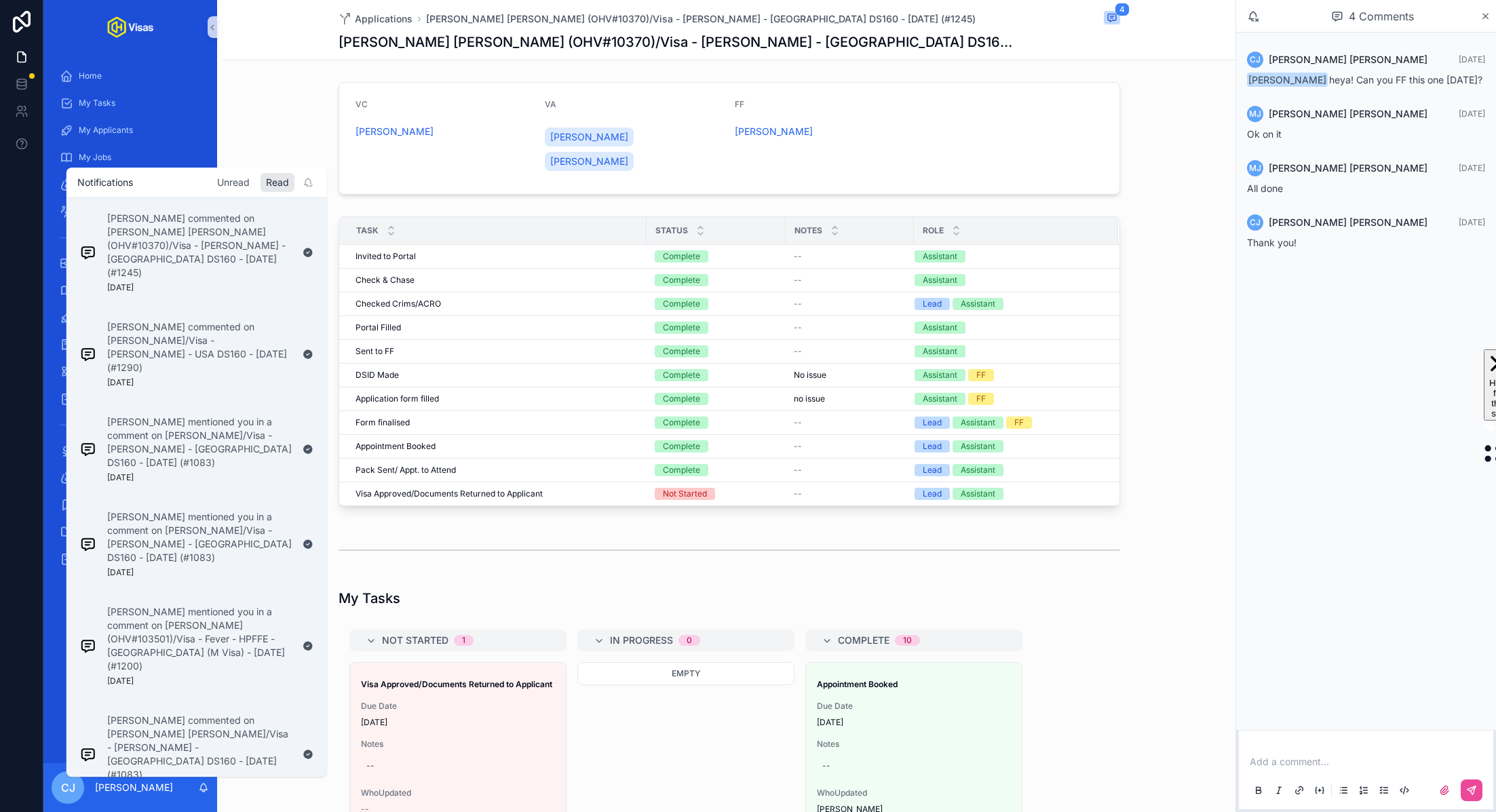
click at [230, 186] on div "Unread" at bounding box center [233, 183] width 43 height 19
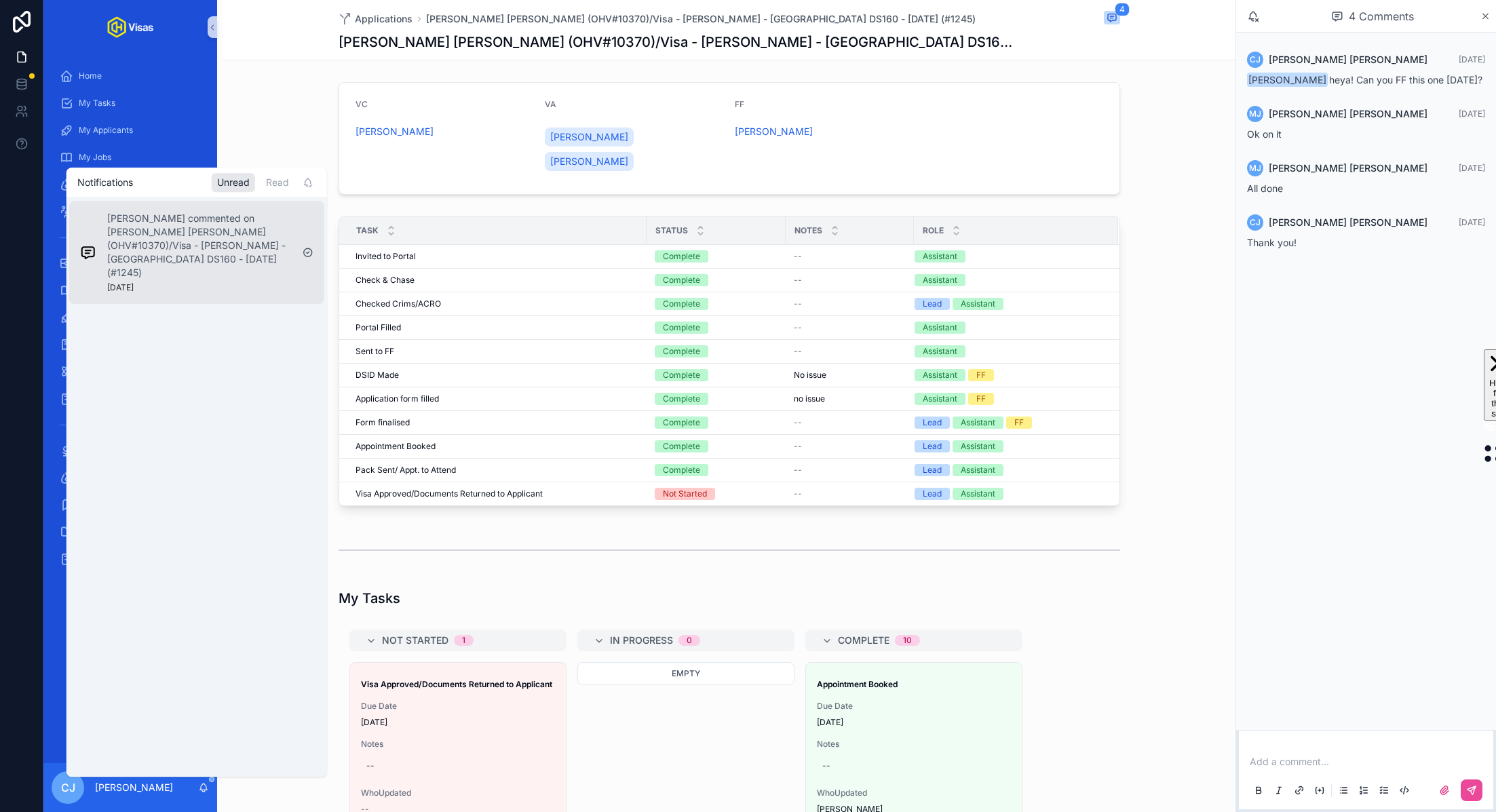
click at [200, 249] on p "[PERSON_NAME] commented on [PERSON_NAME] [PERSON_NAME] (OHV#10370)/Visa - [PERS…" at bounding box center [200, 246] width 185 height 68
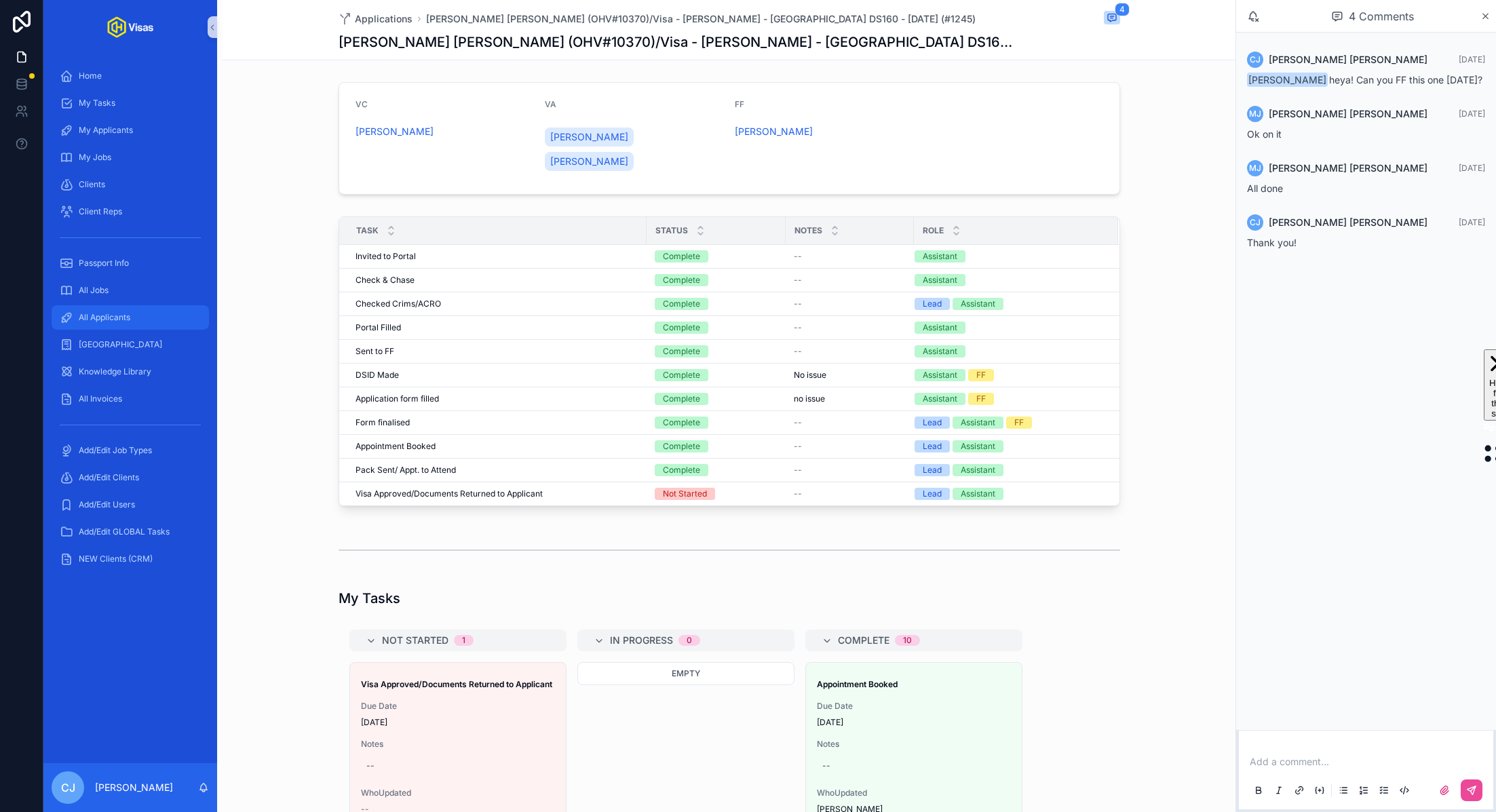
click at [122, 309] on div "All Applicants" at bounding box center [131, 317] width 141 height 22
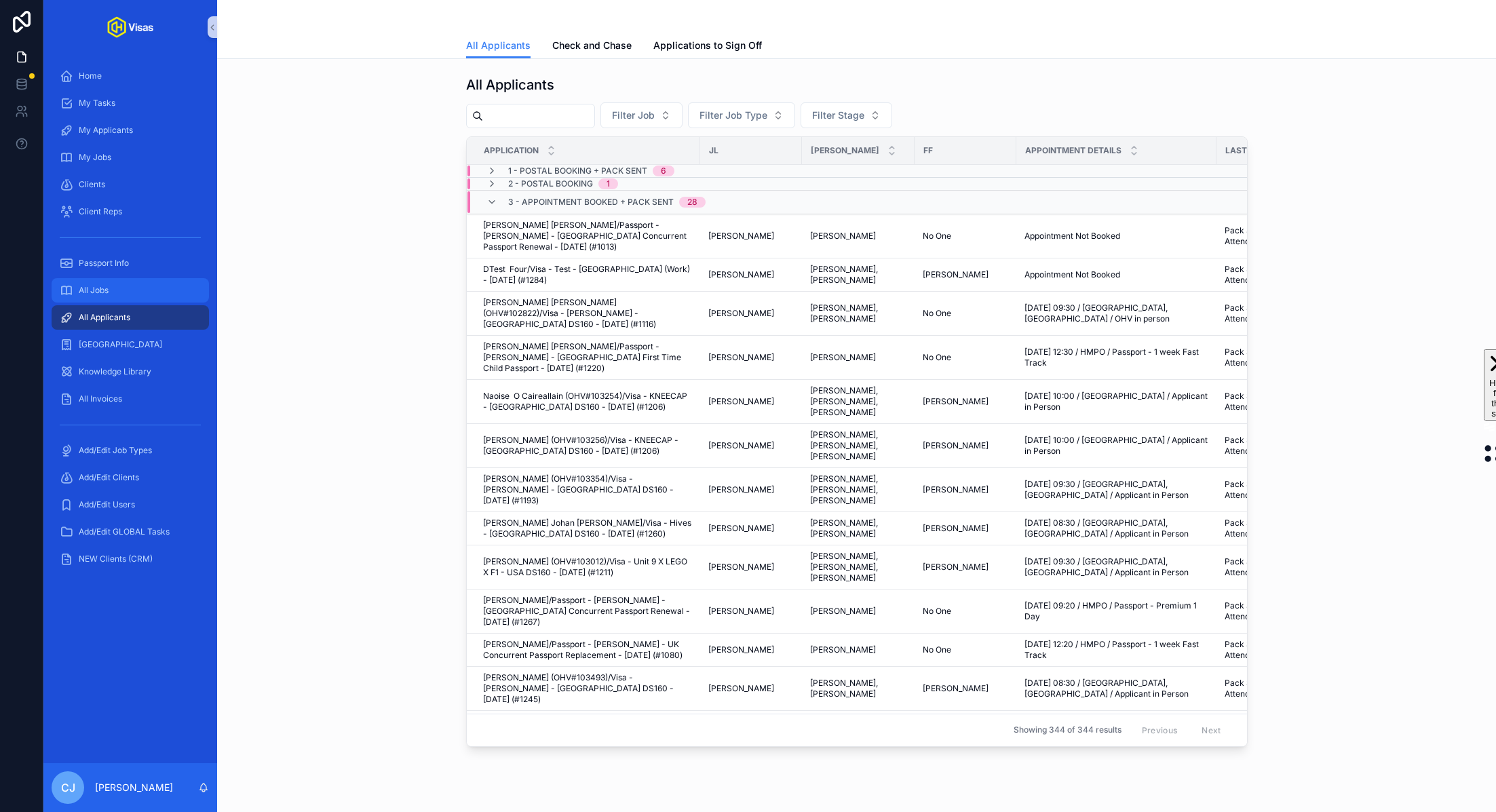
click at [118, 288] on div "All Jobs" at bounding box center [131, 290] width 141 height 22
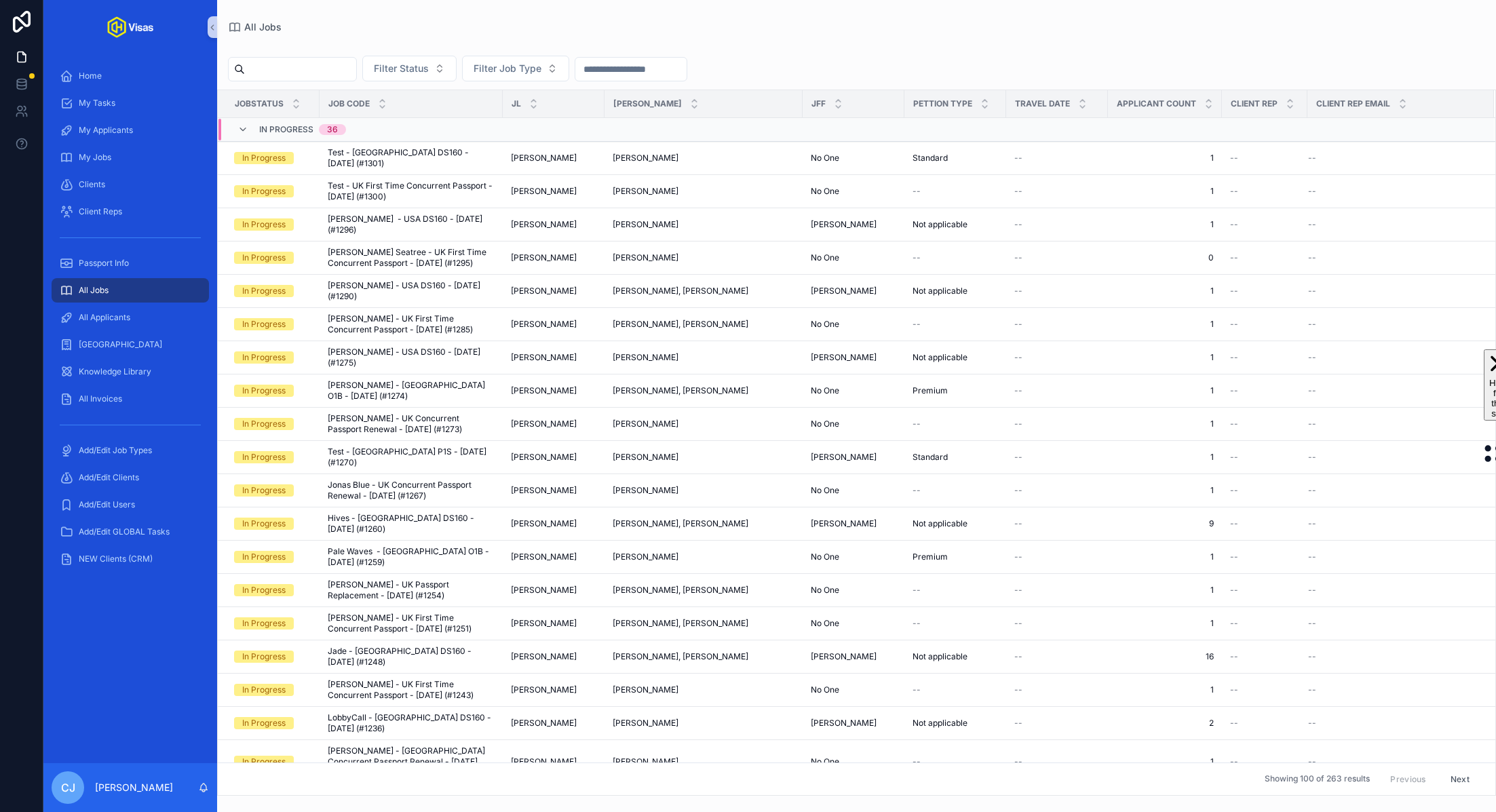
click at [317, 74] on input "scrollable content" at bounding box center [300, 69] width 111 height 19
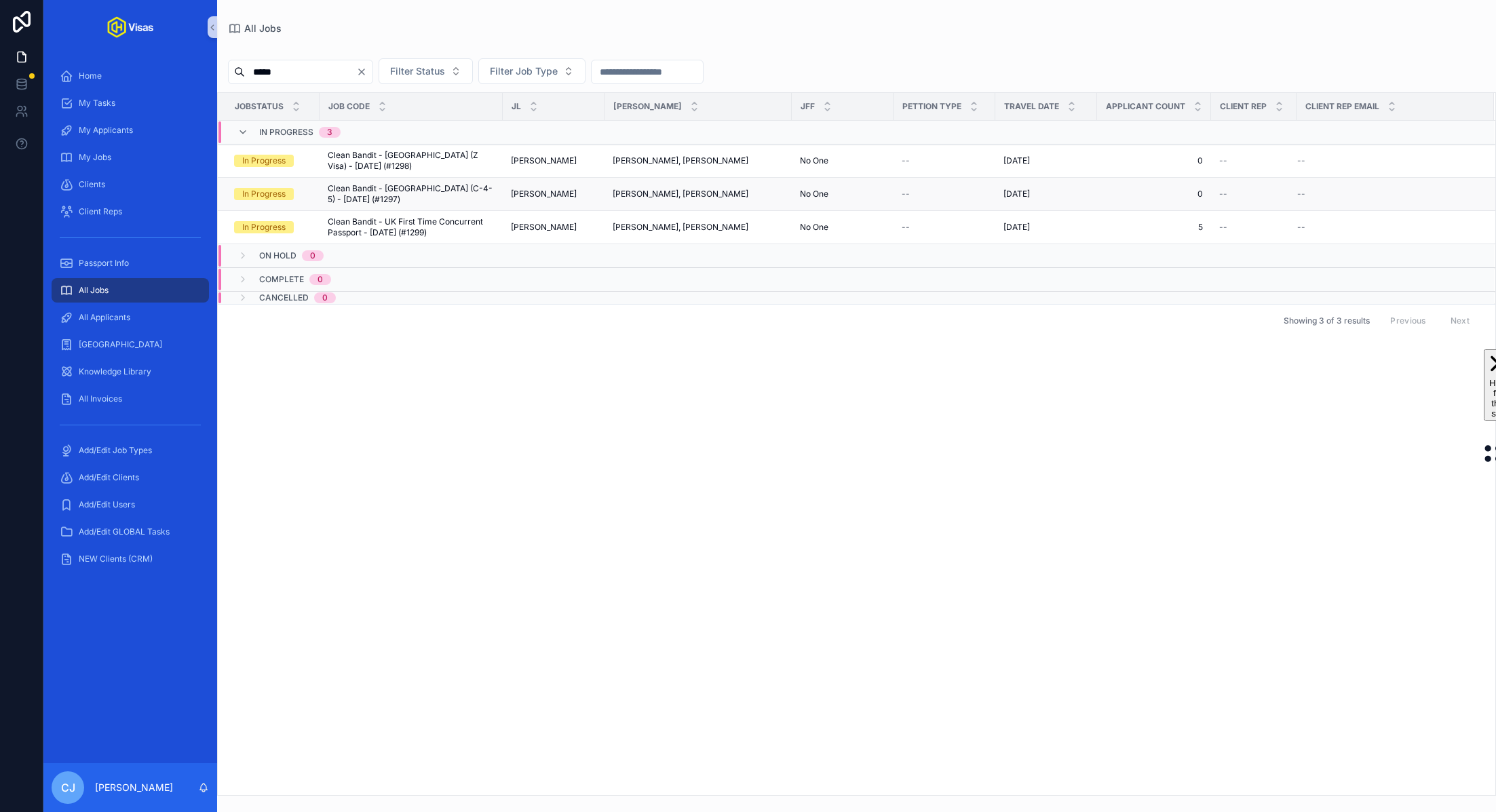
type input "*****"
click at [398, 186] on span "Clean Bandit - [GEOGRAPHIC_DATA] (C-4-5) - [DATE] (#1297)" at bounding box center [411, 194] width 167 height 22
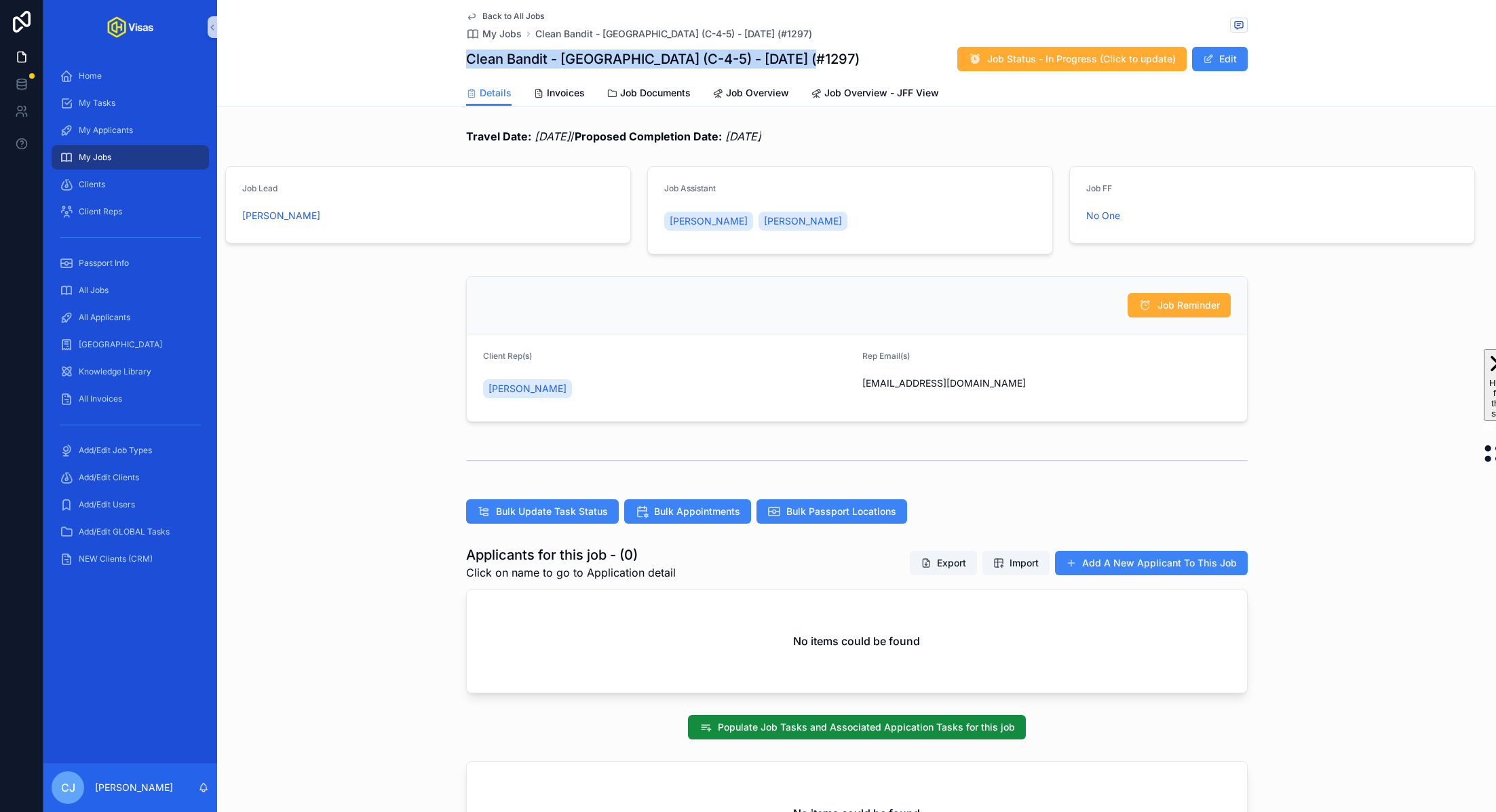
drag, startPoint x: 815, startPoint y: 58, endPoint x: 471, endPoint y: 60, distance: 344.0
click at [471, 60] on div "Clean Bandit - [GEOGRAPHIC_DATA] (C-4-5) - [DATE] (#1297) Job Status - In Progr…" at bounding box center [856, 58] width 781 height 26
copy h1 "Clean Bandit - [GEOGRAPHIC_DATA] (C-4-5) - [DATE] (#1297)"
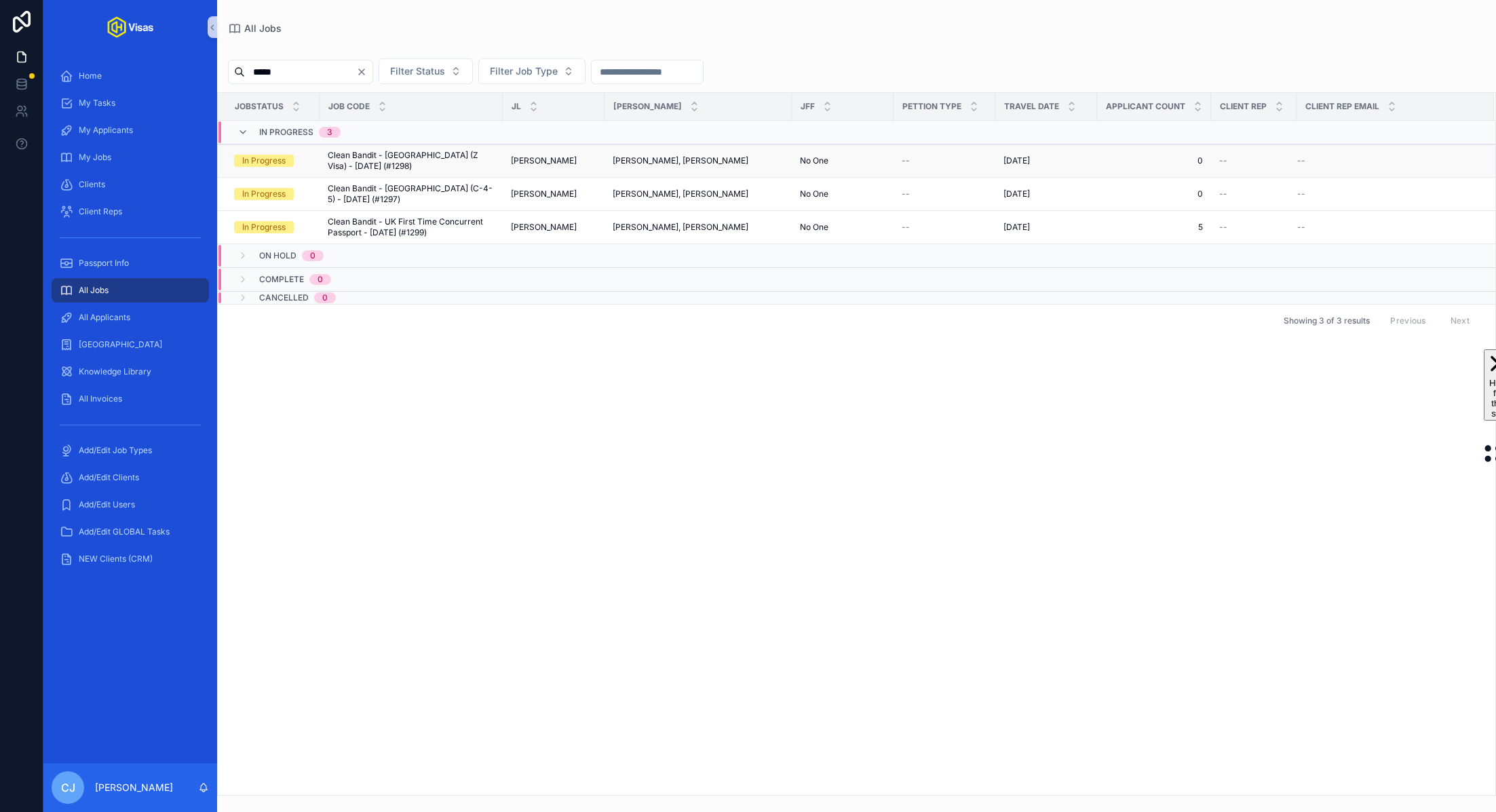
click at [442, 164] on span "Clean Bandit - [GEOGRAPHIC_DATA] (Z Visa) - [DATE] (#1298)" at bounding box center [411, 161] width 167 height 22
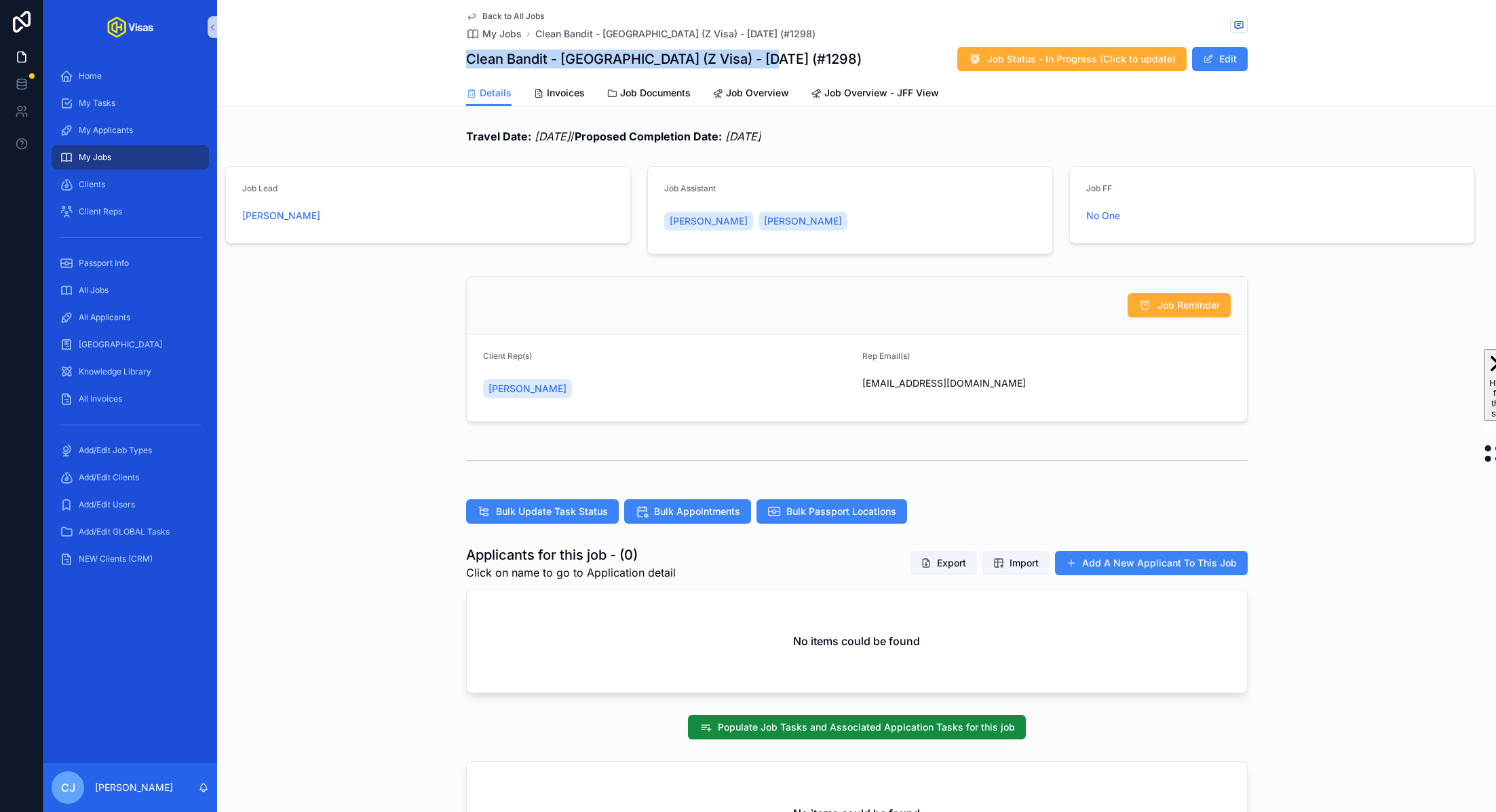
drag, startPoint x: 774, startPoint y: 57, endPoint x: 471, endPoint y: 62, distance: 303.0
click at [471, 62] on div "Clean Bandit - [GEOGRAPHIC_DATA] (Z Visa) - [DATE] (#1298) Job Status - In Prog…" at bounding box center [856, 58] width 781 height 26
copy h1 "Clean Bandit - [GEOGRAPHIC_DATA] (Z Visa) - [DATE] (#1298)"
